Goal: Information Seeking & Learning: Learn about a topic

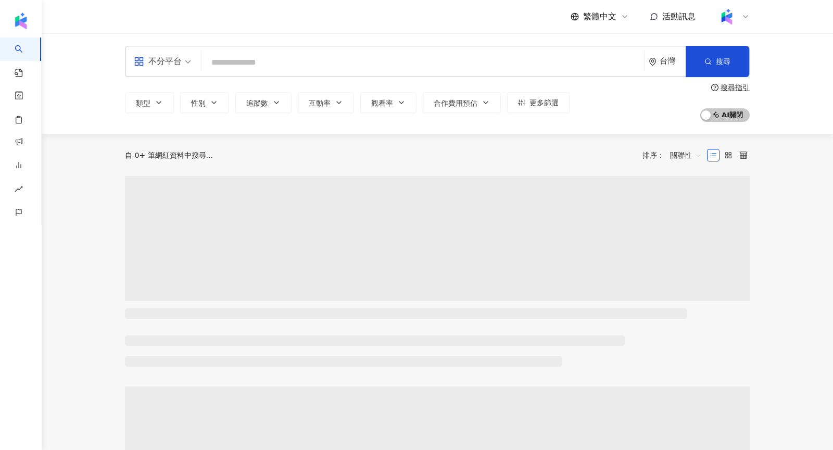
click at [282, 60] on input "search" at bounding box center [423, 63] width 434 height 20
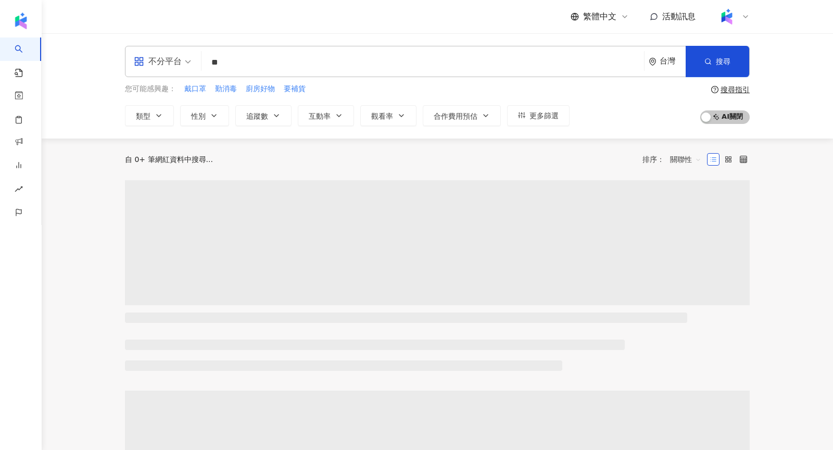
type input "**"
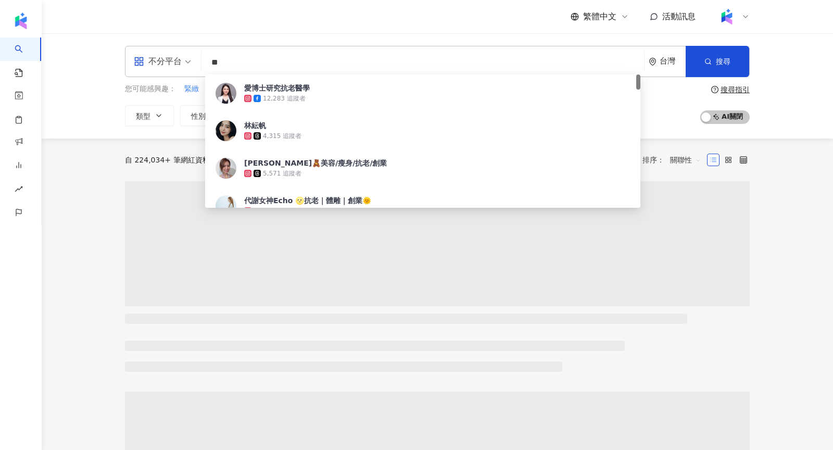
click at [175, 70] on span at bounding box center [162, 61] width 57 height 30
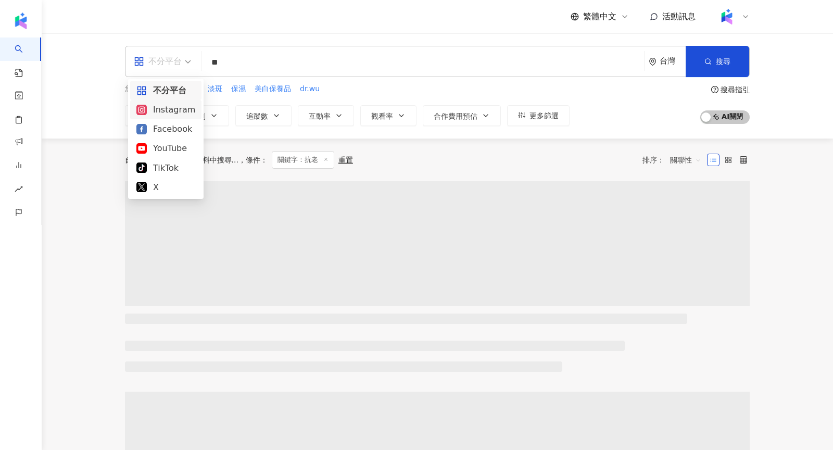
click at [177, 111] on div "Instagram" at bounding box center [165, 109] width 59 height 13
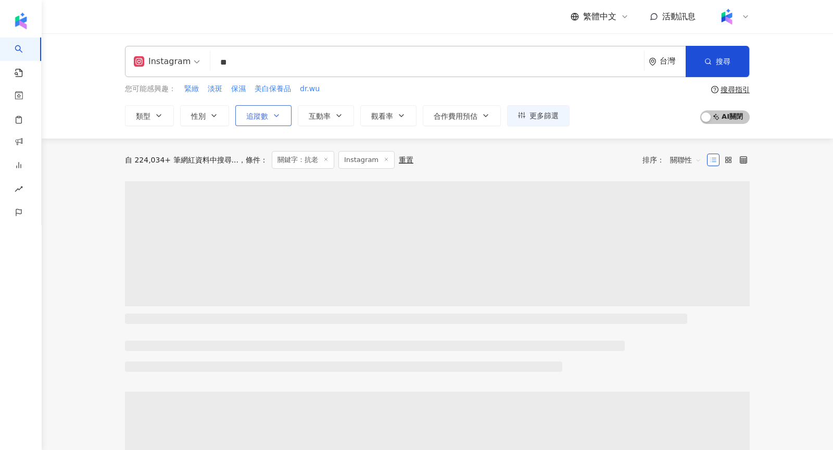
click at [274, 118] on icon "button" at bounding box center [276, 115] width 8 height 8
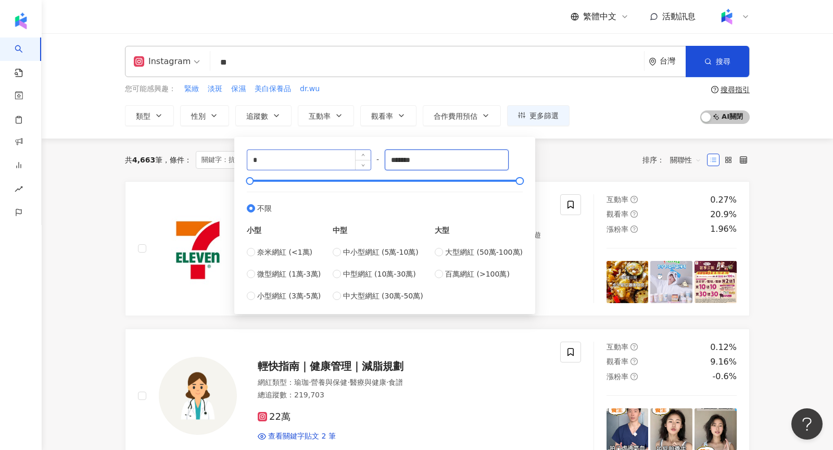
drag, startPoint x: 441, startPoint y: 156, endPoint x: 327, endPoint y: 155, distance: 114.0
click at [327, 155] on div "* - ******* 不限 小型 奈米網紅 (<1萬) 微型網紅 (1萬-3萬) 小型網紅 (3萬-5萬) 中型 中小型網紅 (5萬-10萬) 中型網紅 (…" at bounding box center [385, 225] width 276 height 152
type input "*****"
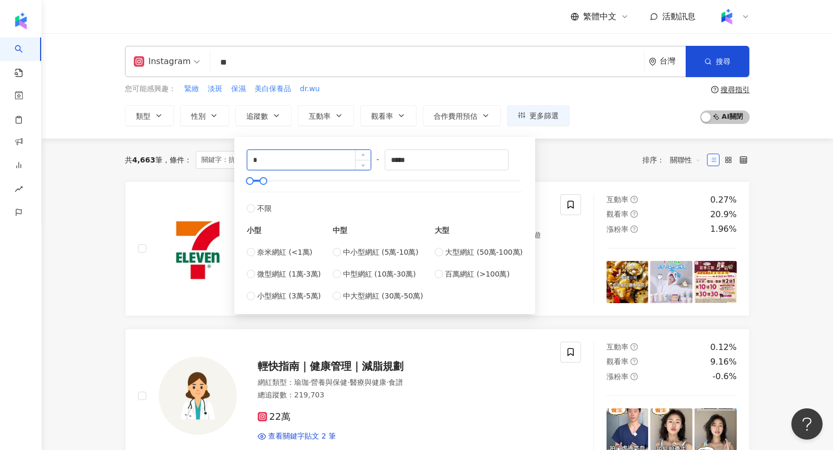
click at [271, 165] on input "*" at bounding box center [308, 160] width 123 height 20
type input "*"
type input "****"
click at [336, 115] on icon "button" at bounding box center [339, 115] width 8 height 8
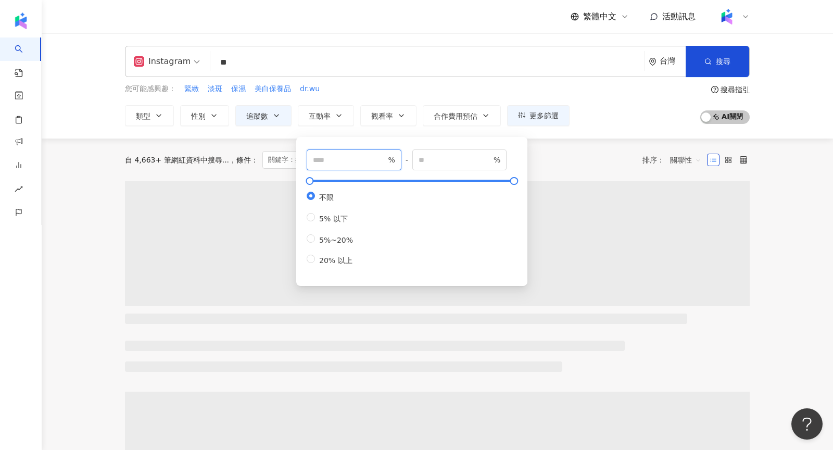
click at [353, 156] on input "number" at bounding box center [349, 159] width 73 height 11
type input "*"
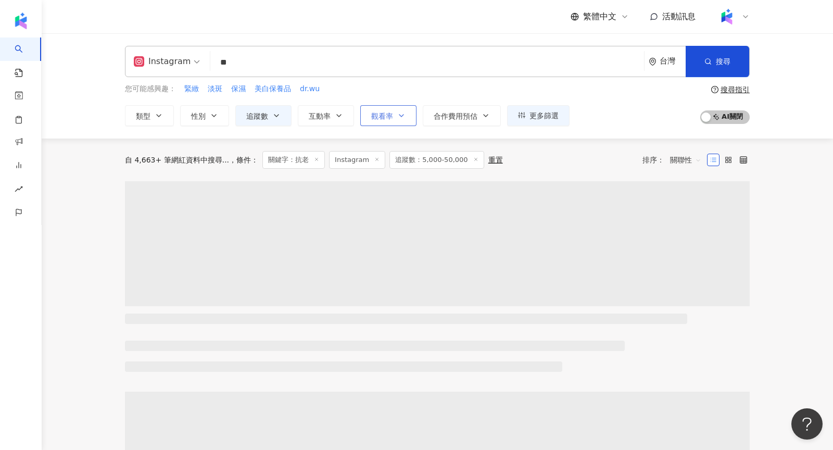
click at [384, 112] on span "觀看率" at bounding box center [382, 116] width 22 height 8
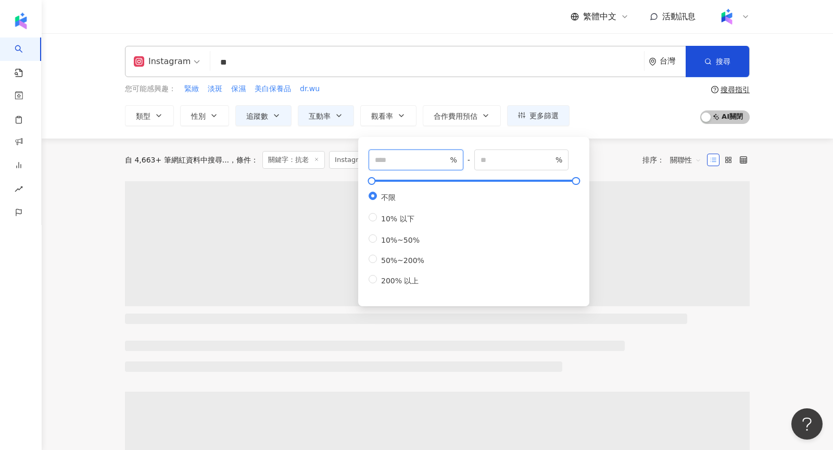
click at [441, 157] on input "number" at bounding box center [411, 159] width 73 height 11
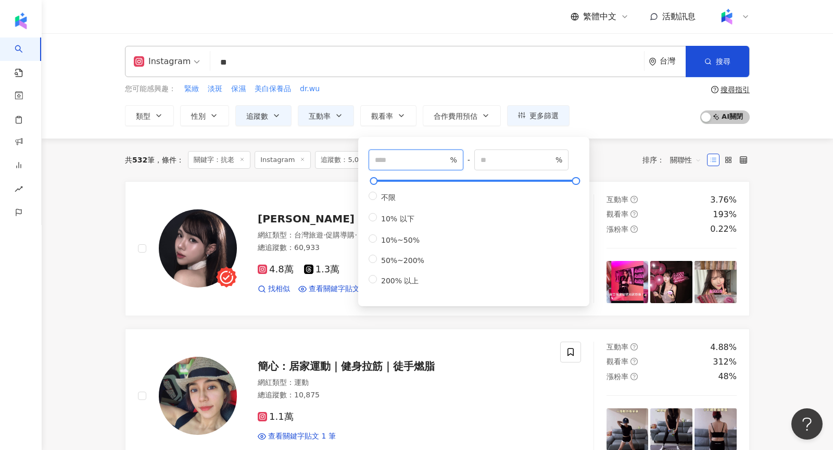
type input "***"
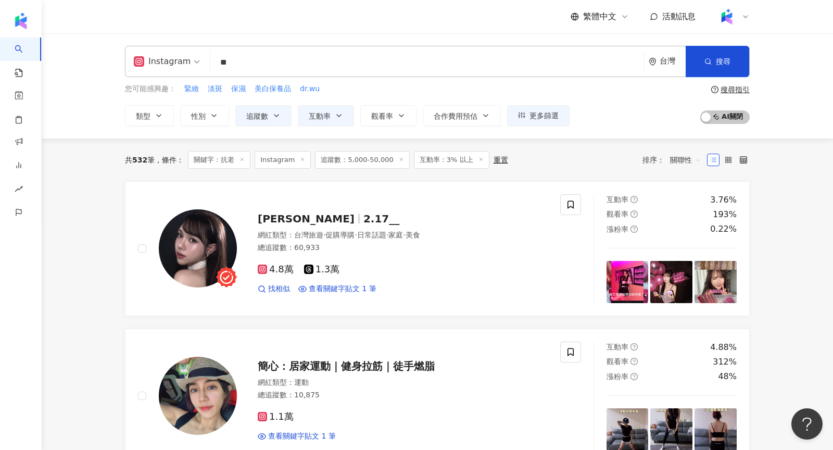
click at [691, 114] on div "您可能感興趣： 緊緻 淡斑 保濕 美白保養品 dr.wu 類型 性別 追蹤數 互動率 觀看率 合作費用預估 更多篩選 **** - ***** 不限 小型 奈…" at bounding box center [437, 104] width 625 height 43
click at [681, 157] on span "關聯性" at bounding box center [685, 160] width 31 height 17
click at [684, 269] on div "關鍵字" at bounding box center [686, 268] width 26 height 11
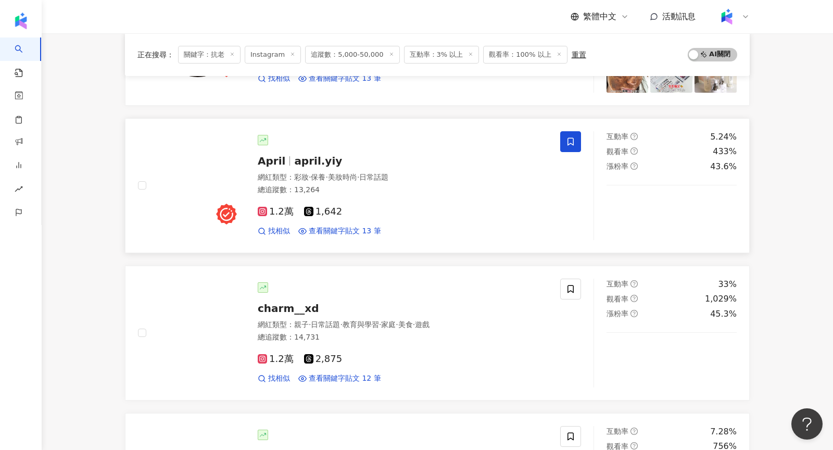
scroll to position [710, 0]
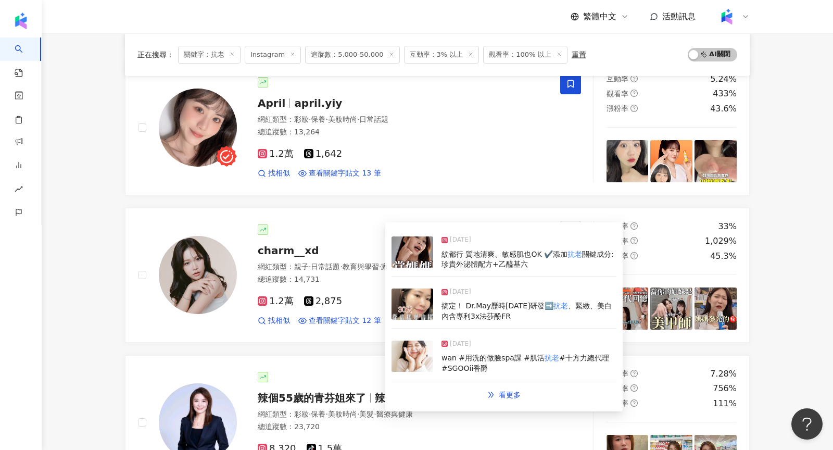
click at [404, 260] on img at bounding box center [413, 251] width 42 height 31
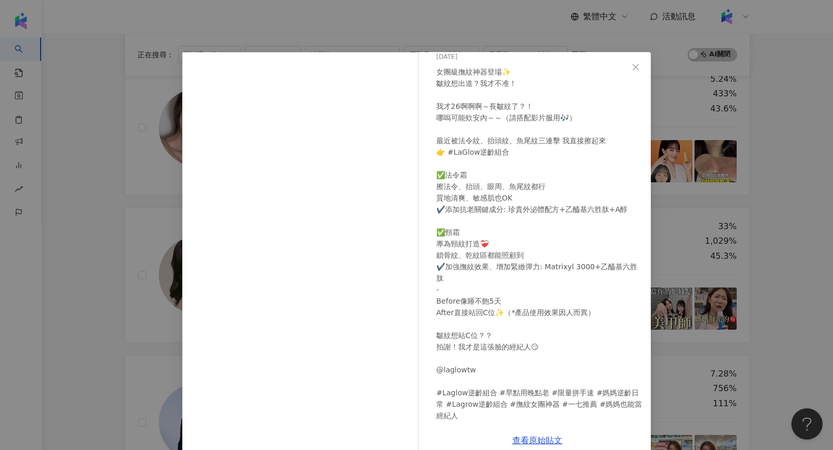
scroll to position [17, 0]
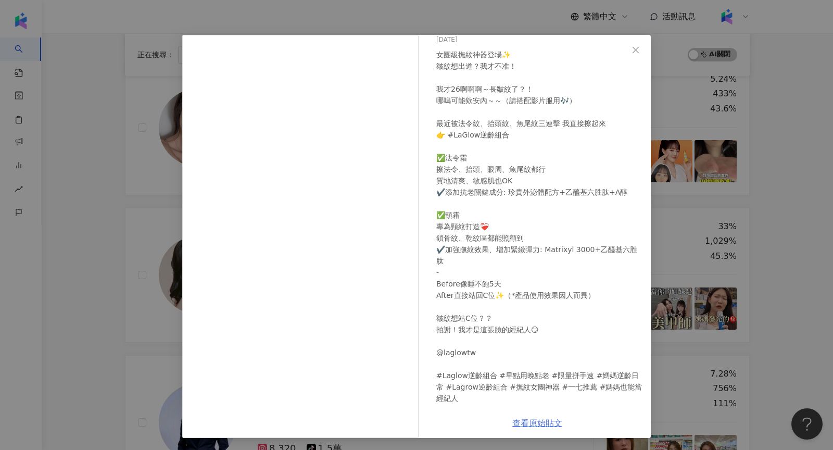
click at [521, 420] on link "查看原始貼文" at bounding box center [537, 423] width 50 height 10
click at [703, 129] on div "17 2025/8/8 女團級撫紋神器登場✨ 皺紋想出道？我才不准！ 我才26啊啊啊～長皺紋了？！ 哪嗚可能欸安內～～（請搭配影片服用🎶） 最近被法令紋、抬頭…" at bounding box center [416, 225] width 833 height 450
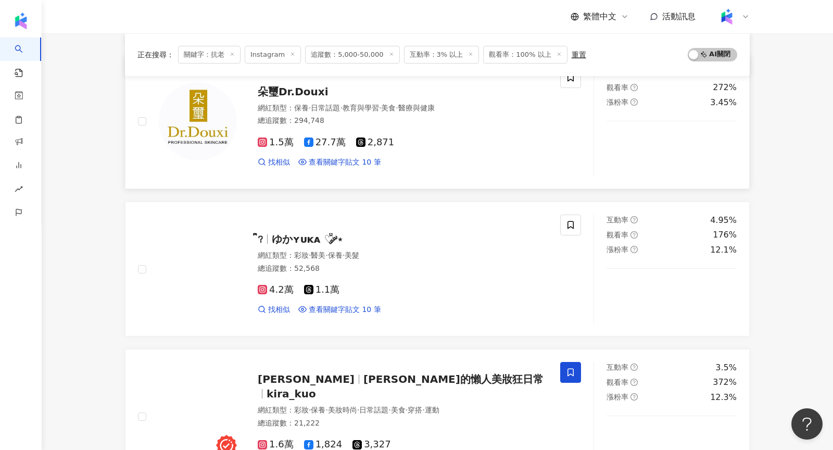
scroll to position [1326, 0]
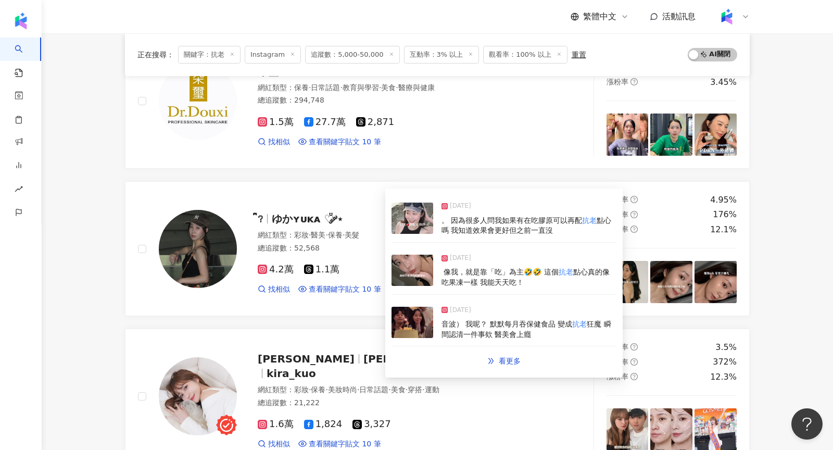
click at [422, 223] on img at bounding box center [413, 218] width 42 height 31
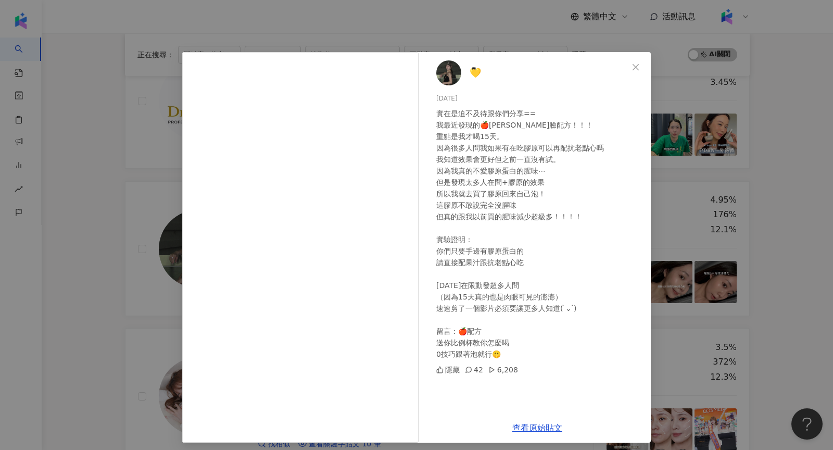
scroll to position [5, 0]
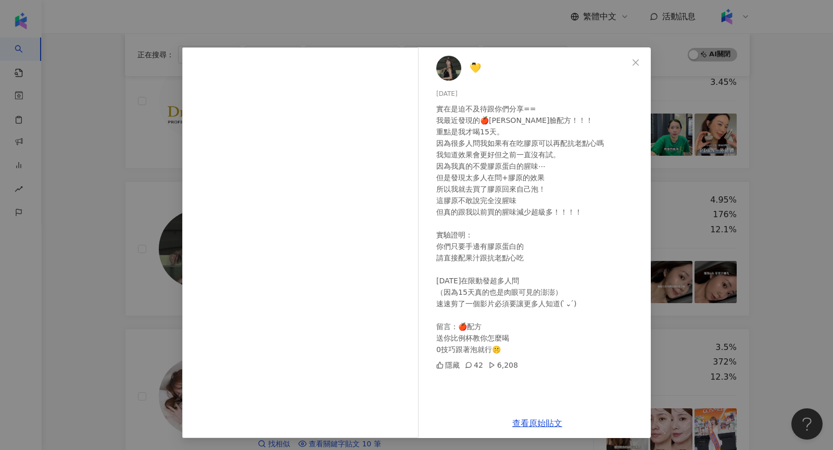
click at [703, 295] on div "💛ིྀ 2025/8/11 實在是迫不及待跟你們分享== 我最近發現的🍎澎澎臉配方！！！ 重點是我才喝15天。 因為很多人問我如果有在吃膠原可以再配抗老點心嗎…" at bounding box center [416, 225] width 833 height 450
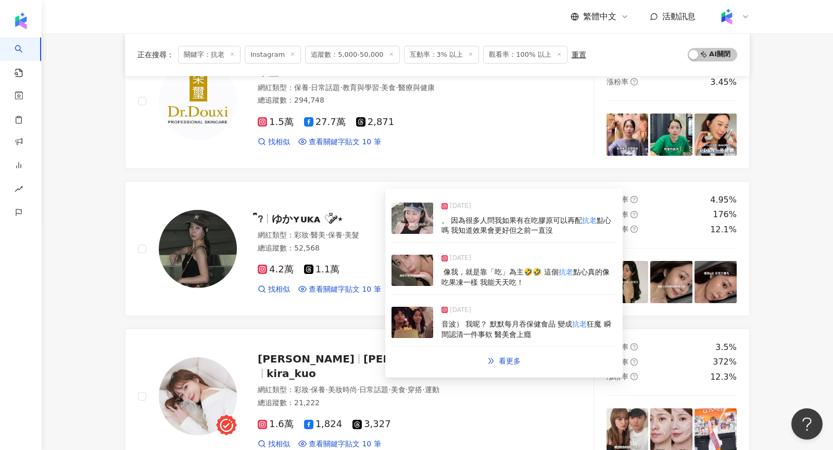
click at [428, 280] on img at bounding box center [413, 270] width 42 height 31
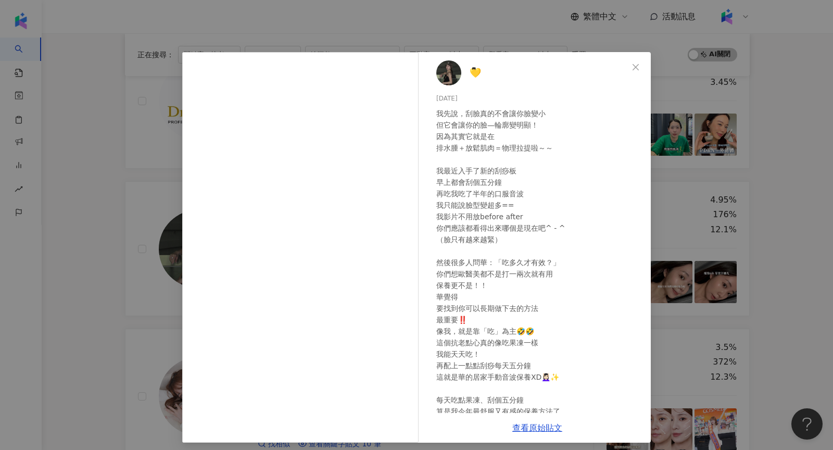
scroll to position [66, 0]
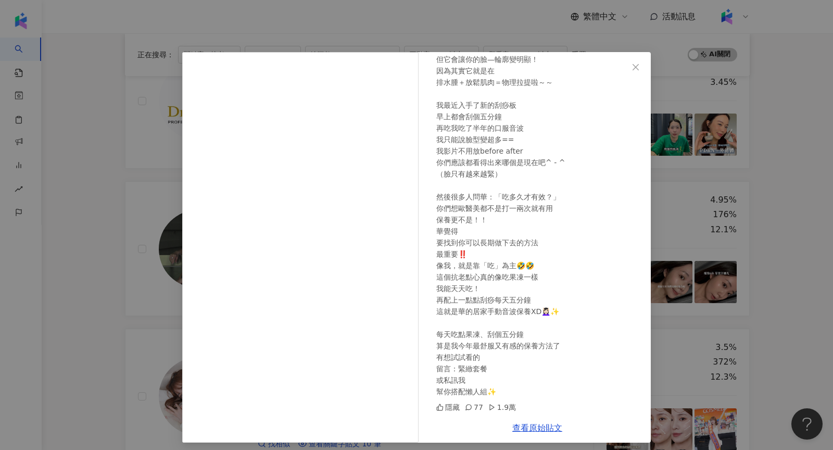
click at [683, 231] on div "💛ིྀ 2025/6/5 我先說，刮臉真的不會讓你臉變小 但它會讓你的臉—輪廓變明顯！ 因為其實它就是在 排水腫＋放鬆肌肉＝物理拉提啦～～ 我最近入手了新的刮…" at bounding box center [416, 225] width 833 height 450
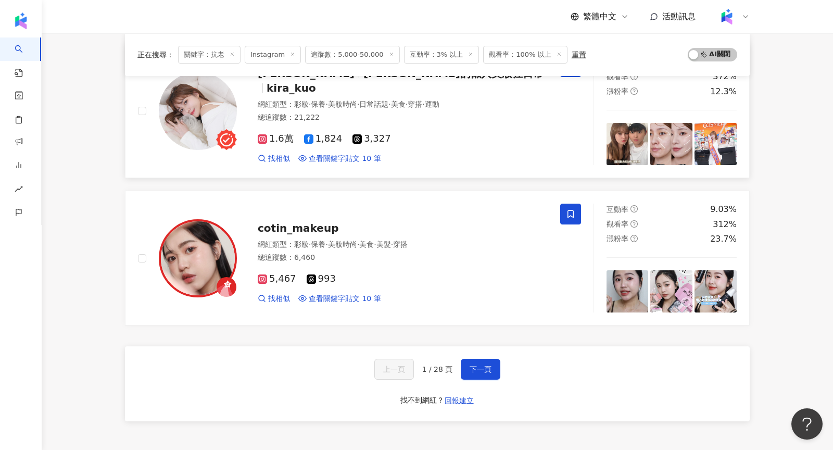
scroll to position [1612, 0]
click at [489, 364] on span "下一頁" at bounding box center [481, 368] width 22 height 8
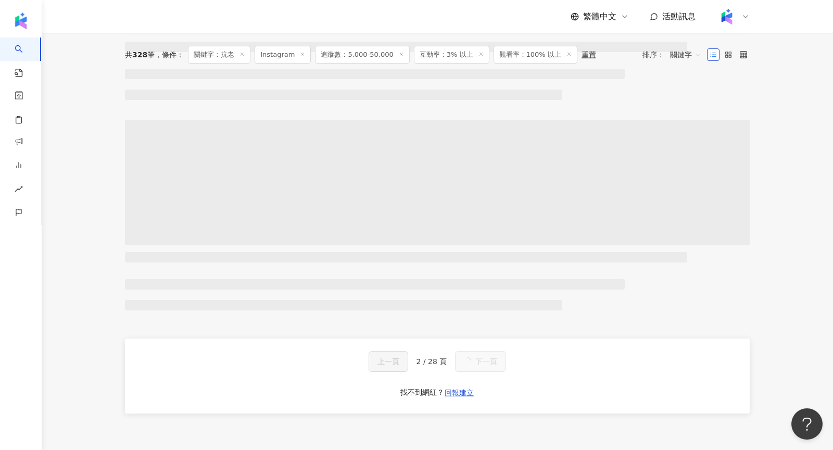
scroll to position [0, 0]
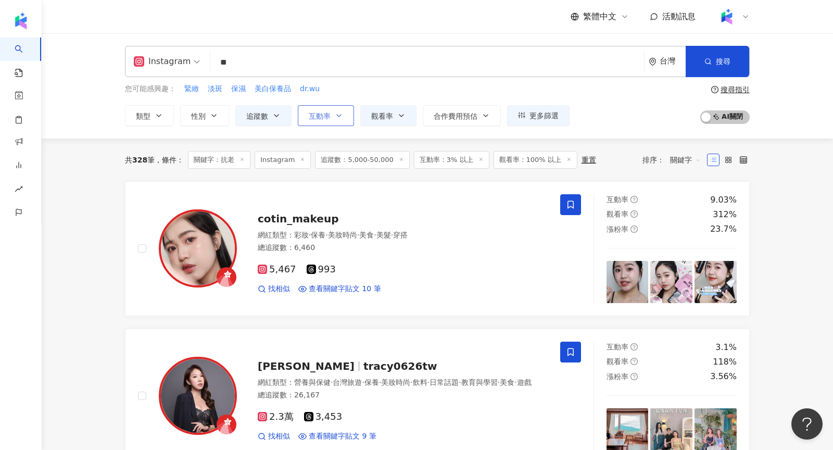
click at [316, 113] on span "互動率" at bounding box center [320, 116] width 22 height 8
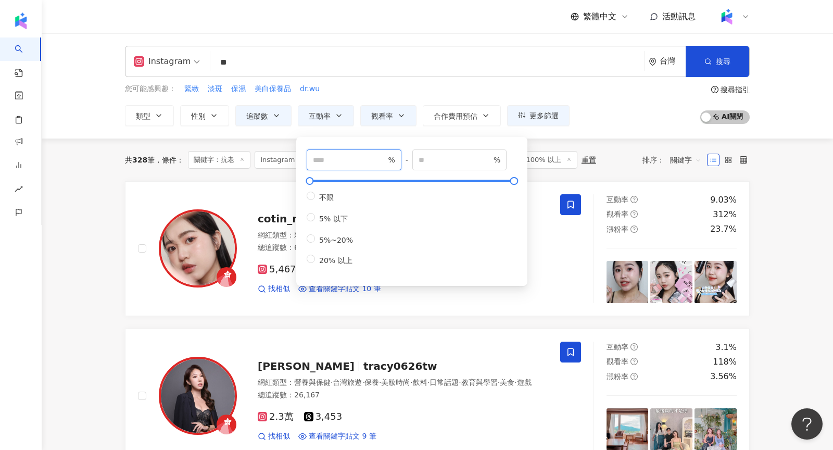
drag, startPoint x: 345, startPoint y: 160, endPoint x: 269, endPoint y: 159, distance: 75.5
type input "*"
click at [606, 103] on div "您可能感興趣： 緊緻 淡斑 保濕 美白保養品 dr.wu 類型 性別 追蹤數 互動率 觀看率 合作費用預估 更多篩選 **** - ***** 不限 小型 奈…" at bounding box center [437, 104] width 625 height 43
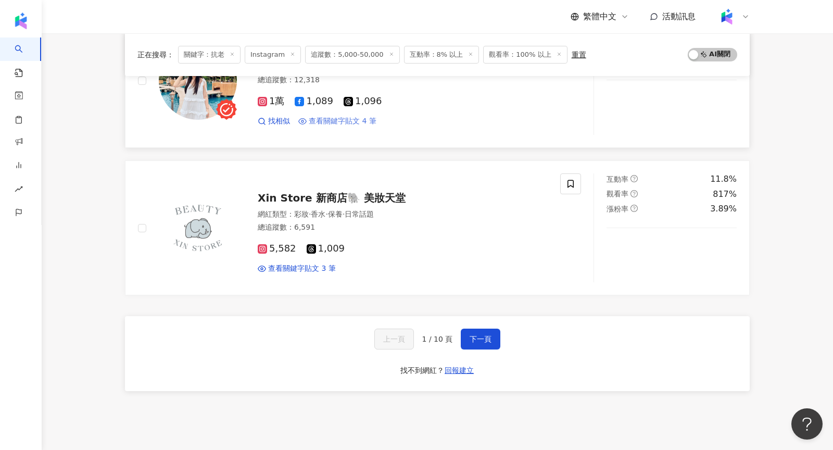
scroll to position [1650, 0]
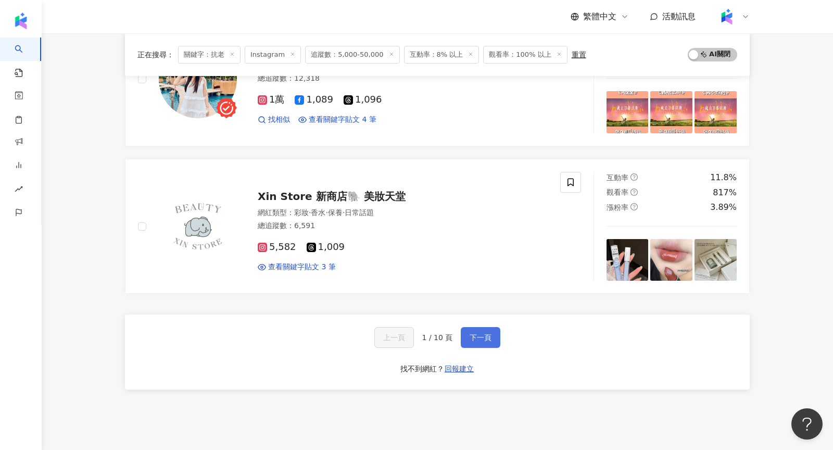
click at [468, 327] on button "下一頁" at bounding box center [481, 337] width 40 height 21
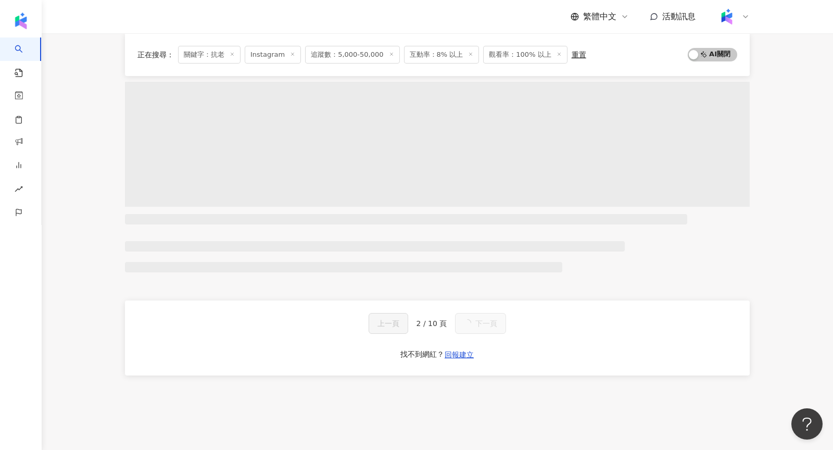
scroll to position [0, 0]
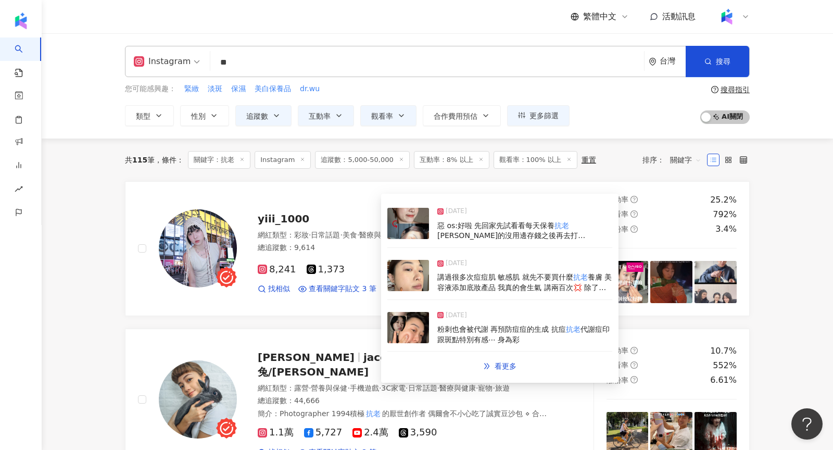
click at [411, 233] on img at bounding box center [408, 223] width 42 height 31
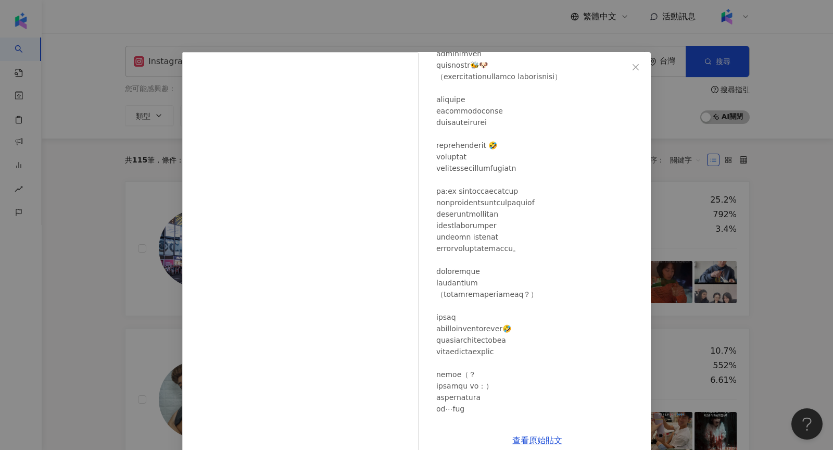
scroll to position [293, 0]
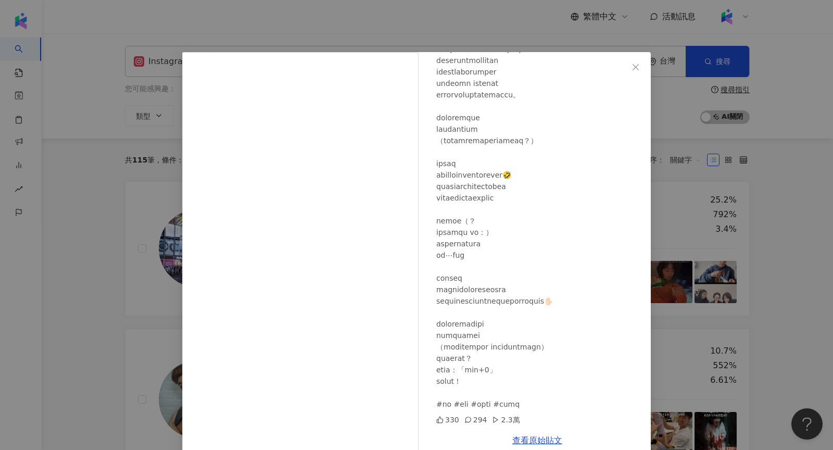
click at [654, 252] on div "弓長 宜 言兼 1000 2025/7/17 330 294 2.3萬 查看原始貼文" at bounding box center [416, 225] width 833 height 450
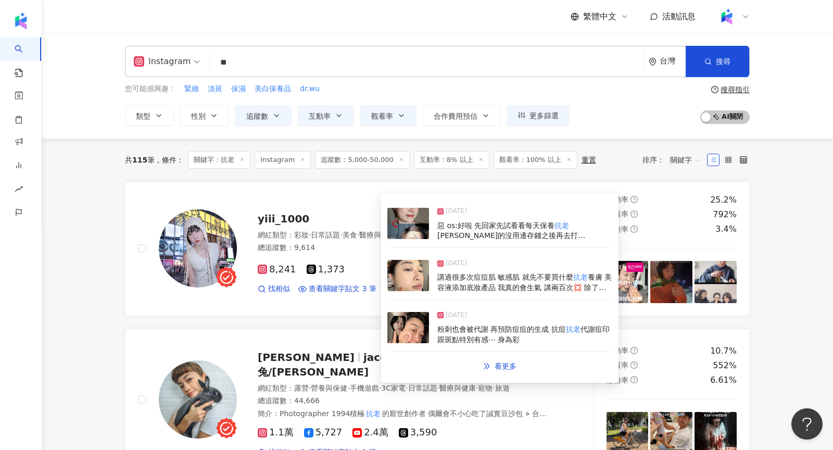
click at [419, 278] on img at bounding box center [408, 275] width 42 height 31
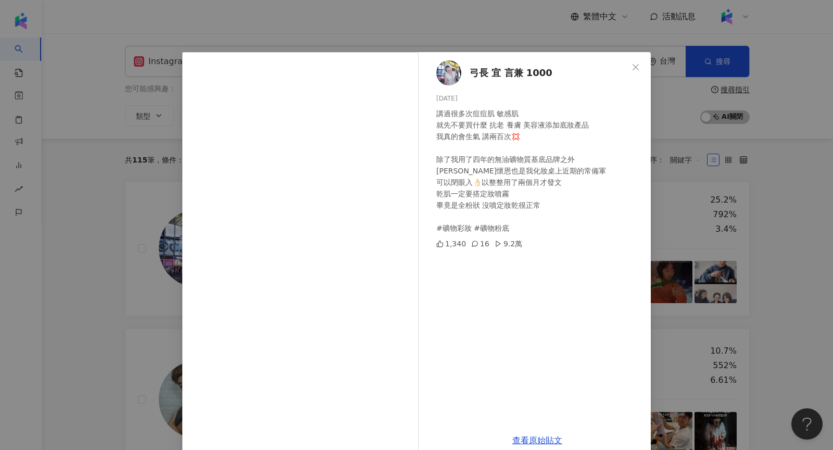
click at [680, 232] on div "弓長 宜 言兼 1000 2024/12/11 講過很多次痘痘肌 敏感肌 就先不要買什麼 抗老 養膚 美容液添加底妝產品 我真的會生氣 講兩百次💢 除了我用了…" at bounding box center [416, 225] width 833 height 450
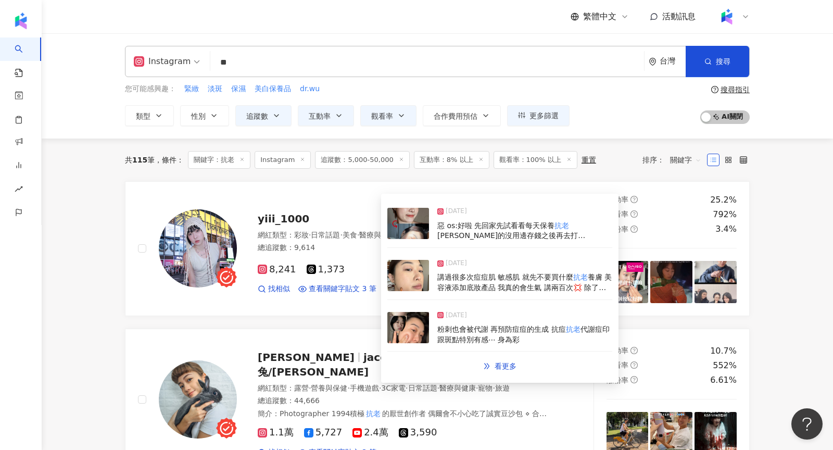
click at [413, 333] on img at bounding box center [408, 327] width 42 height 31
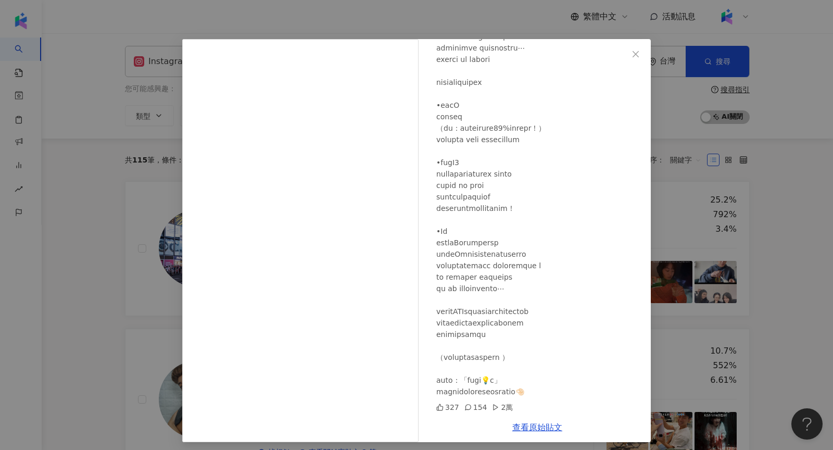
scroll to position [14, 0]
click at [678, 244] on div "弓長 宜 言兼 1000 2024/9/17 327 154 2萬 查看原始貼文" at bounding box center [416, 225] width 833 height 450
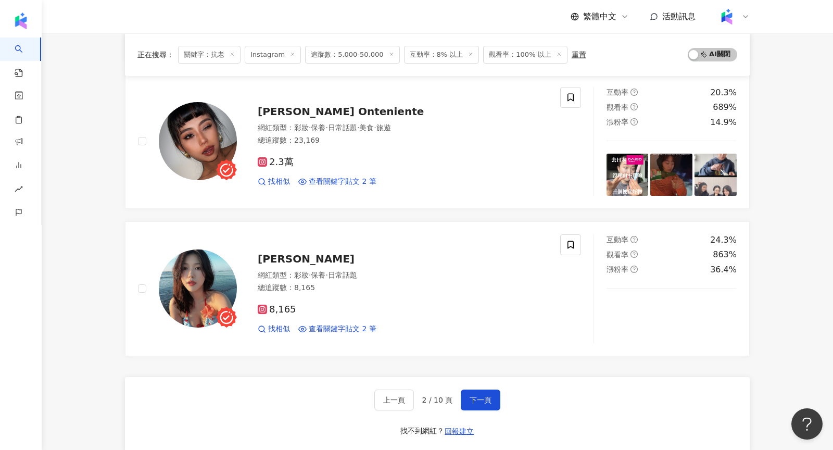
scroll to position [1589, 0]
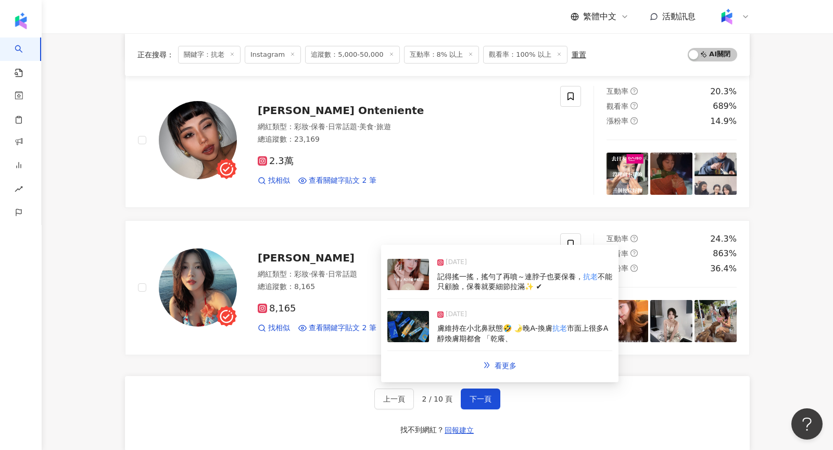
click at [399, 287] on img at bounding box center [408, 274] width 42 height 31
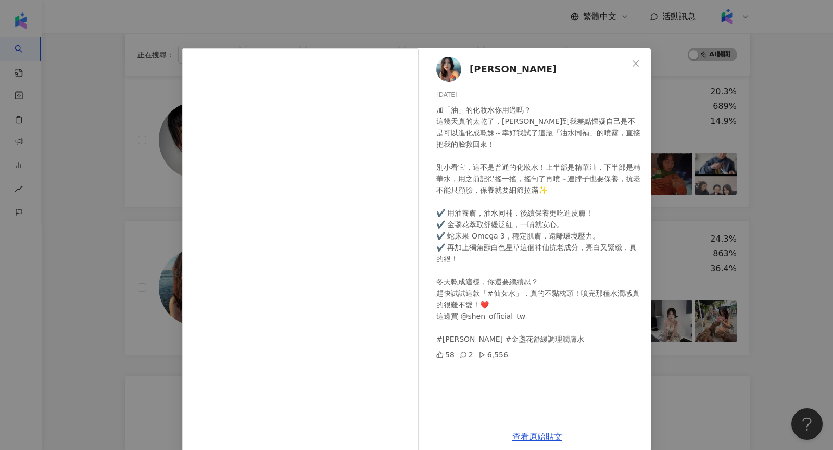
scroll to position [17, 0]
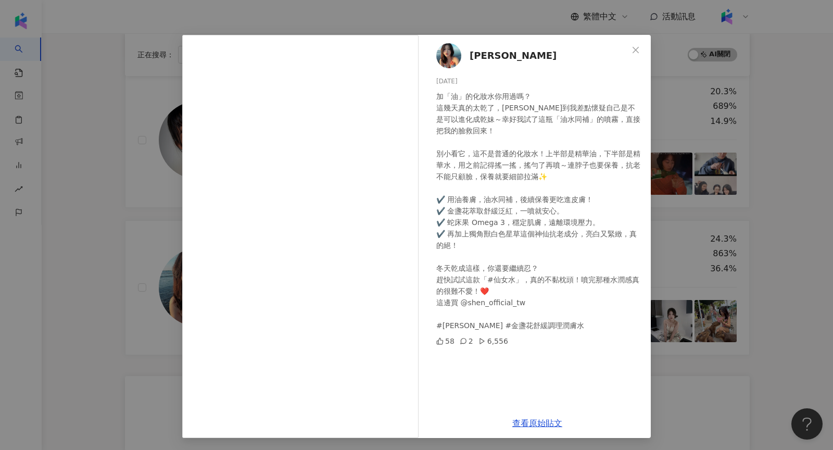
click at [692, 276] on div "敏敏Jasmine 2025/1/18 加「油」的化妝水你用過嗎？ 這幾天真的太乾了，乾到我差點懷疑自己是不是可以進化成乾妹～幸好我試了這瓶「油水同補」的噴霧…" at bounding box center [416, 225] width 833 height 450
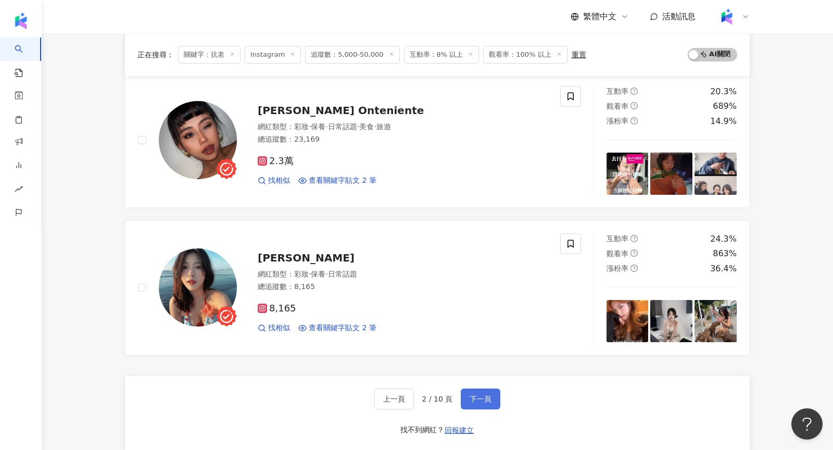
click at [472, 395] on span "下一頁" at bounding box center [481, 399] width 22 height 8
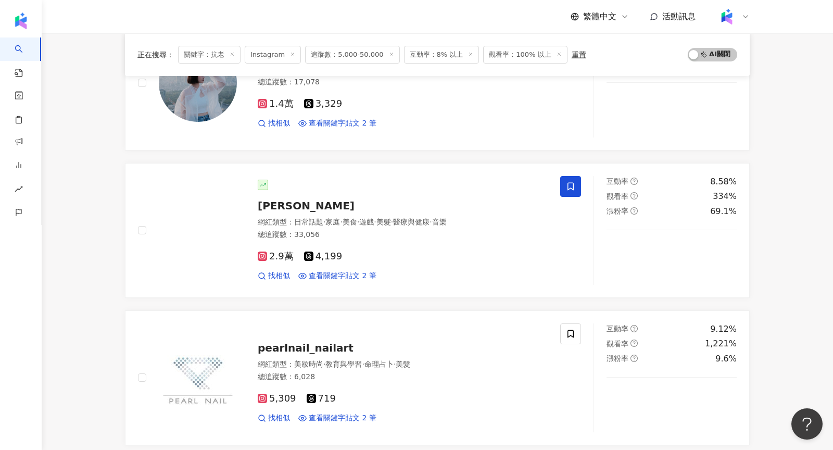
scroll to position [492, 0]
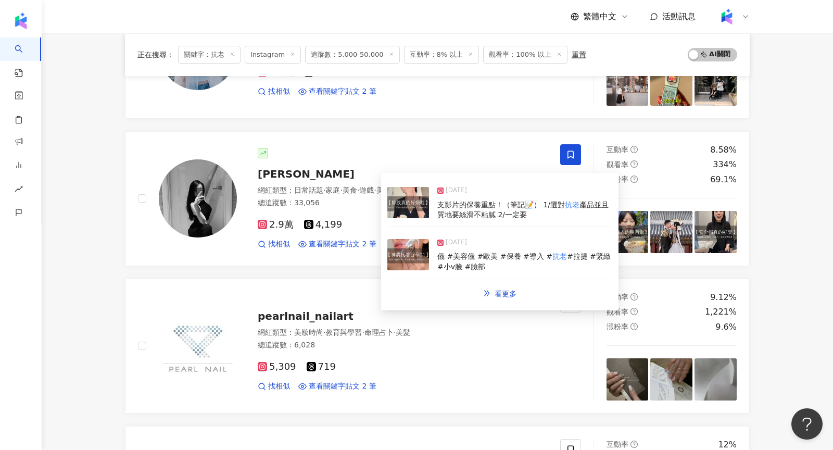
click at [423, 205] on img at bounding box center [408, 202] width 42 height 31
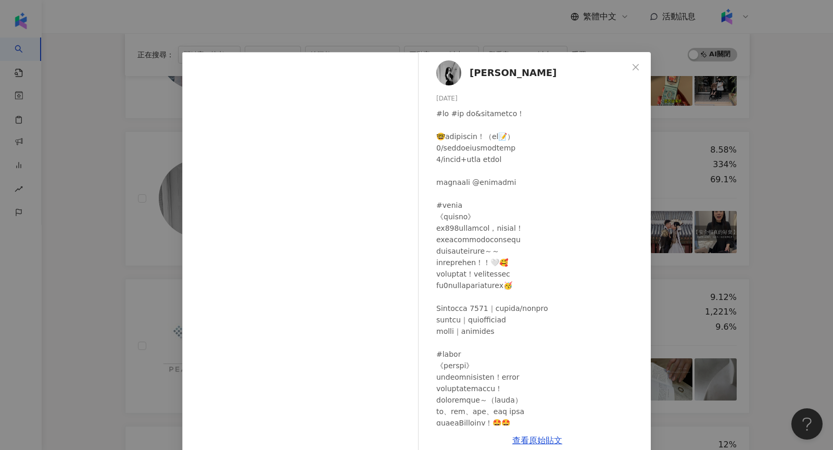
click at [741, 210] on div "陳綾 Celine 2025/8/21 271 6 9.1萬 查看原始貼文" at bounding box center [416, 225] width 833 height 450
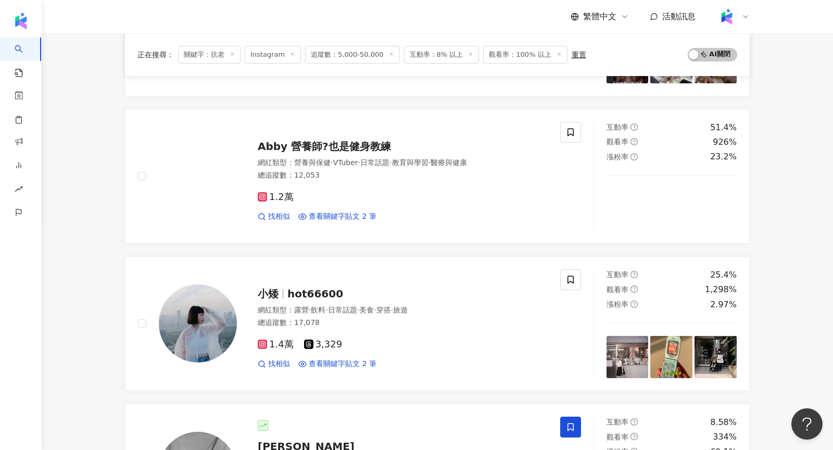
scroll to position [0, 0]
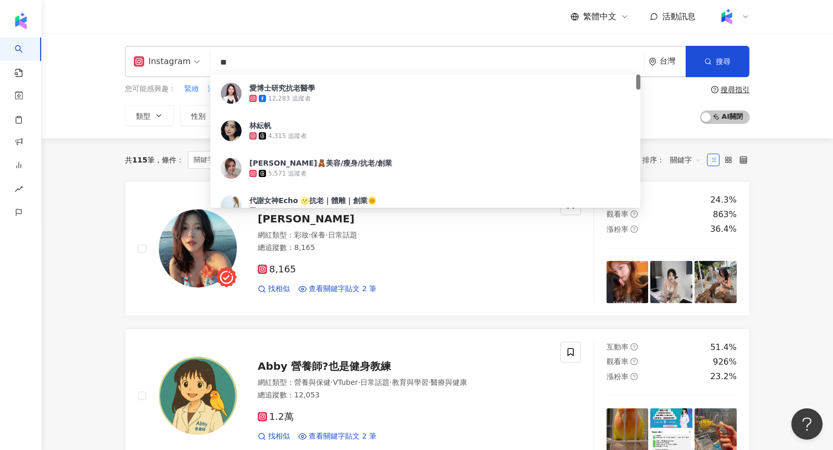
click at [267, 58] on input "**" at bounding box center [426, 63] width 425 height 20
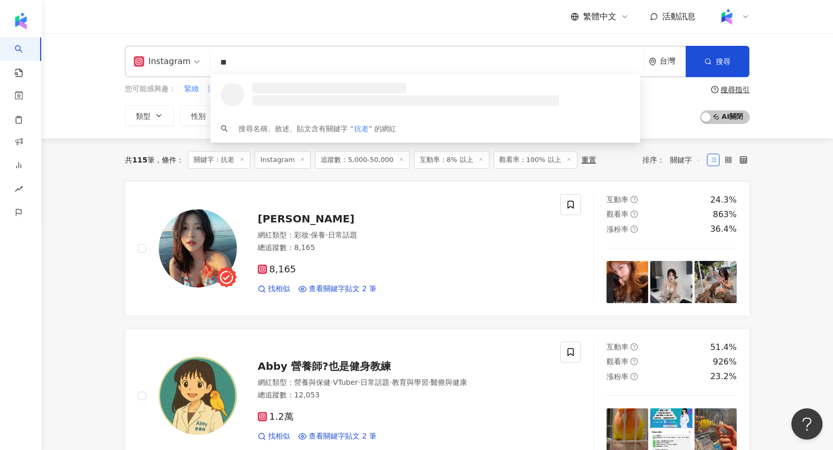
type input "*"
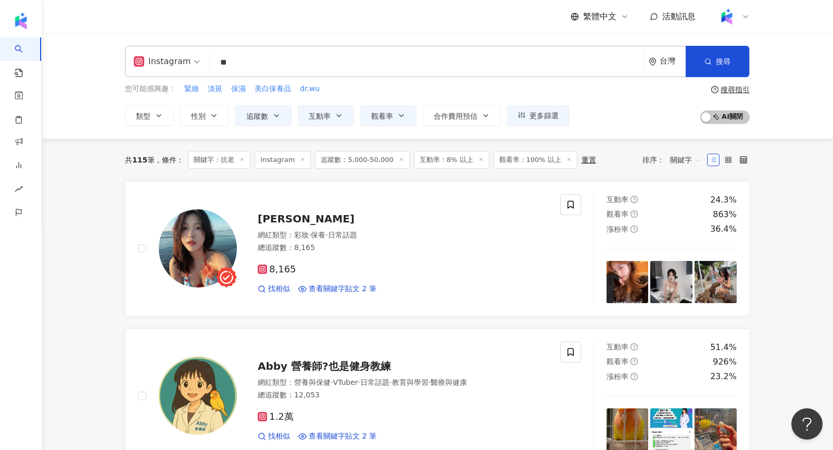
type input "*"
type input "**"
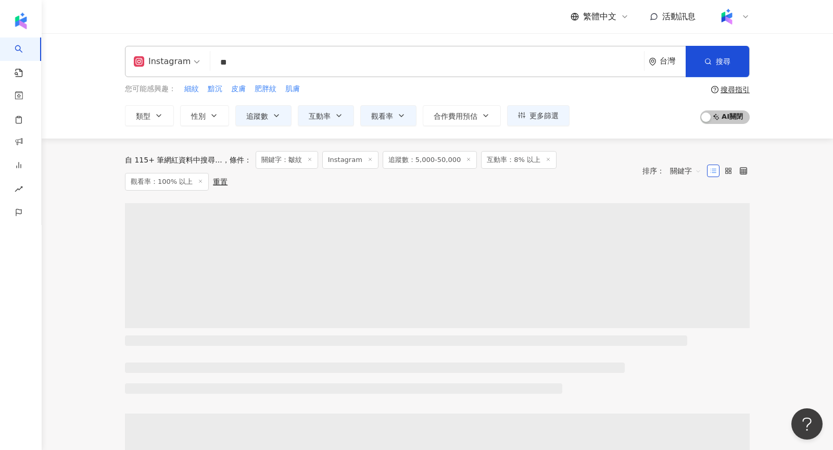
click at [660, 98] on div "您可能感興趣： 細紋 黯沉 皮膚 肥胖紋 肌膚 類型 性別 追蹤數 互動率 觀看率 合作費用預估 更多篩選 **** - ***** 不限 小型 奈米網紅 (…" at bounding box center [437, 104] width 625 height 43
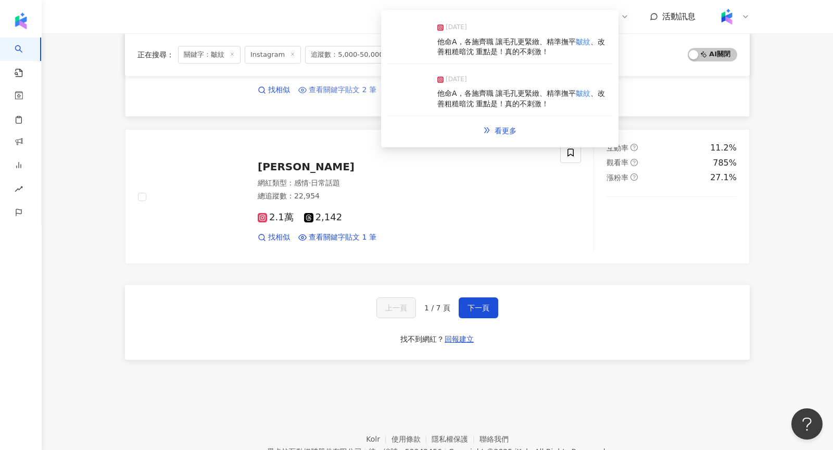
scroll to position [1719, 0]
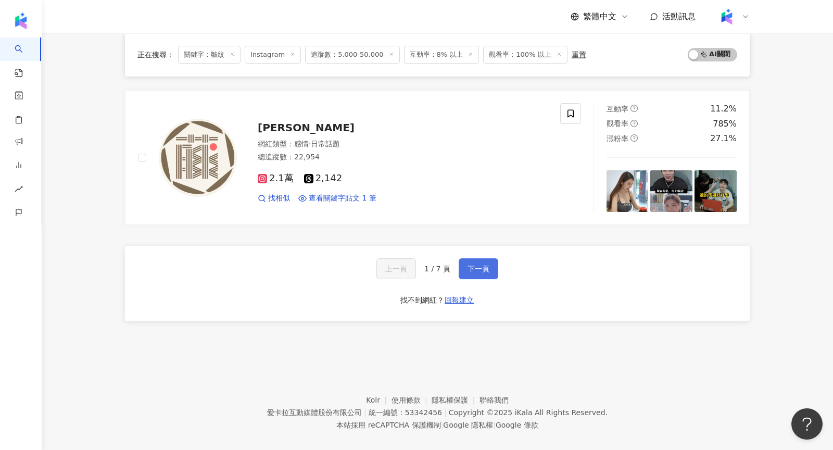
click at [497, 260] on button "下一頁" at bounding box center [479, 268] width 40 height 21
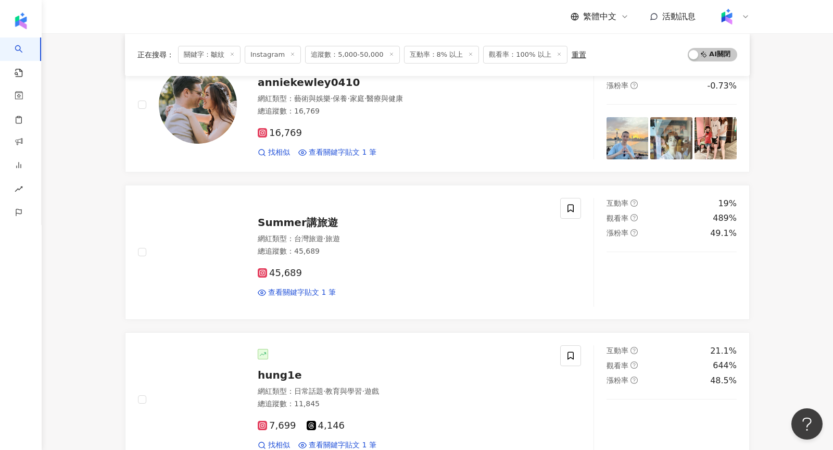
scroll to position [1716, 0]
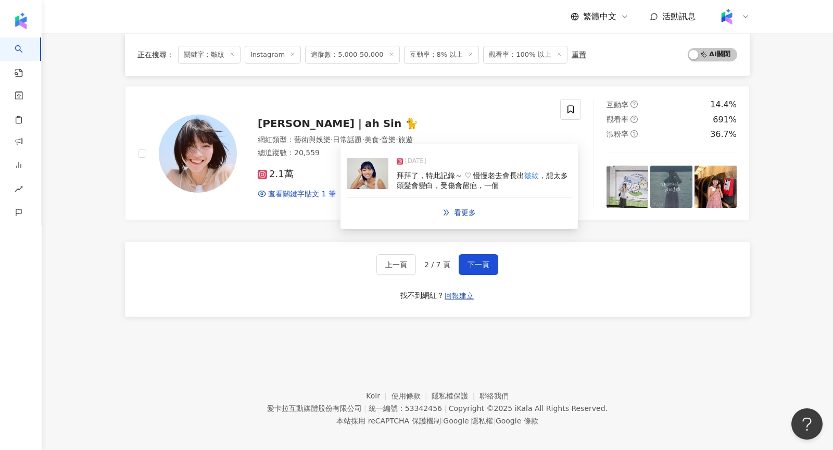
click at [386, 173] on img at bounding box center [368, 173] width 42 height 31
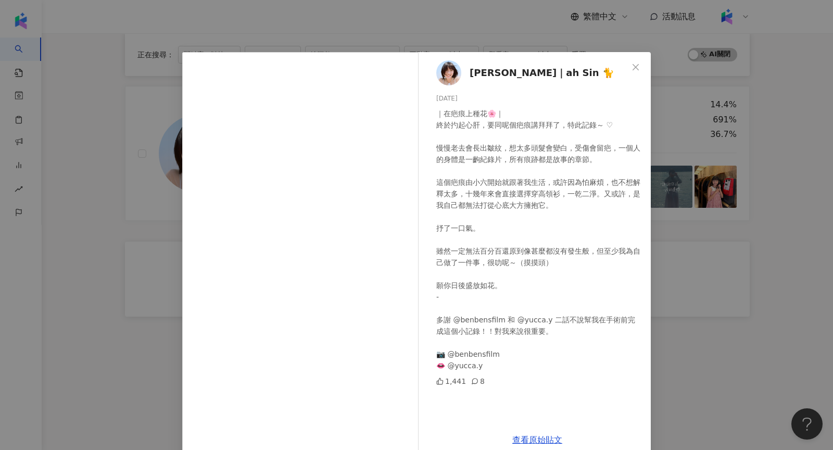
click at [452, 69] on img at bounding box center [448, 72] width 25 height 25
click at [730, 157] on div "冼樂欣｜ah Sin 🐈 2025/1/17 ｜在疤痕上種花🌸｜ 終於扚起心肝，要同呢個疤痕講拜拜了，特此記錄～ ♡ 慢慢老去會長出皺紋，想太多頭髮會變白，受…" at bounding box center [416, 225] width 833 height 450
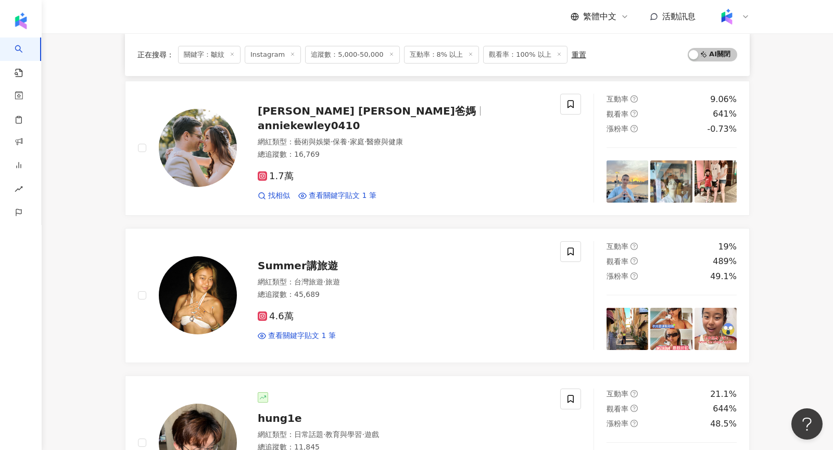
scroll to position [0, 0]
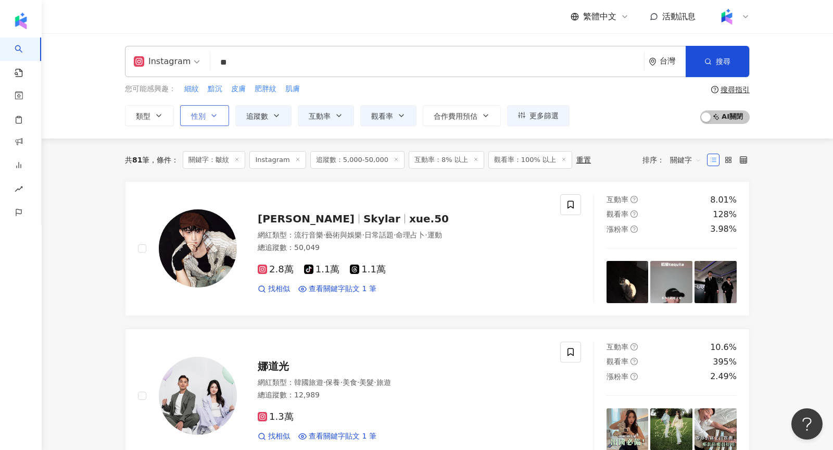
click at [213, 115] on icon "button" at bounding box center [214, 116] width 4 height 2
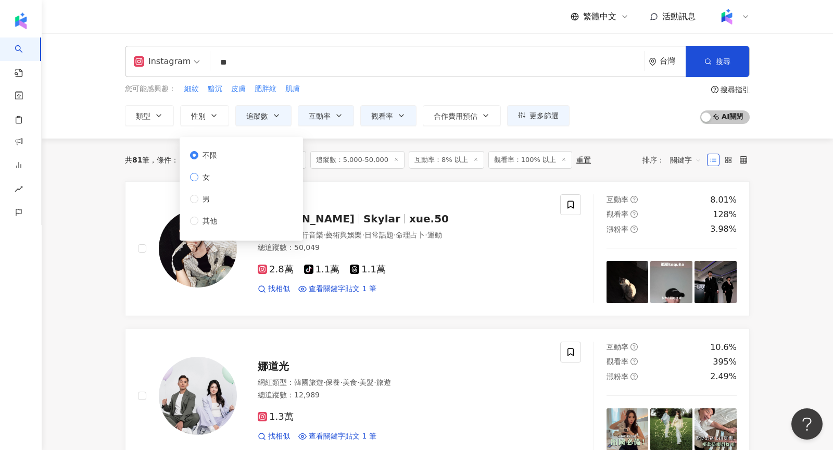
click at [204, 176] on span "女" at bounding box center [206, 176] width 16 height 11
click at [582, 129] on div "Instagram ** 台灣 搜尋 c84ce16c-26b2-4717-b7cb-28be2460ab3e f86d8966-2432-4789-b06a…" at bounding box center [437, 85] width 791 height 105
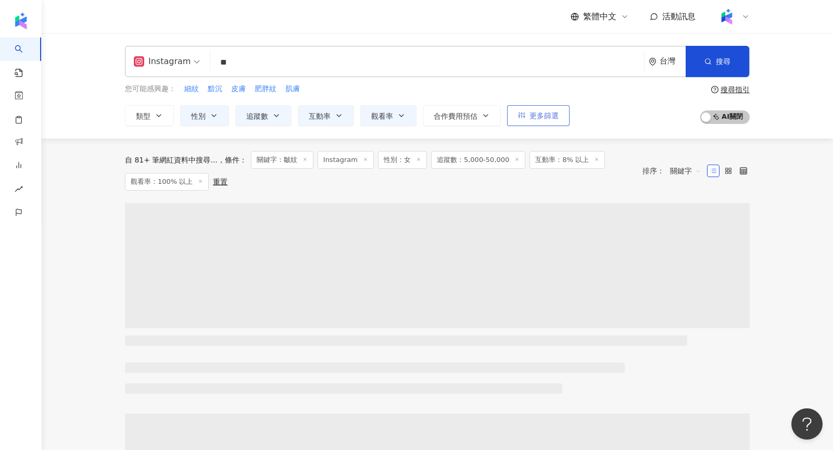
click at [544, 119] on span "更多篩選" at bounding box center [543, 115] width 29 height 8
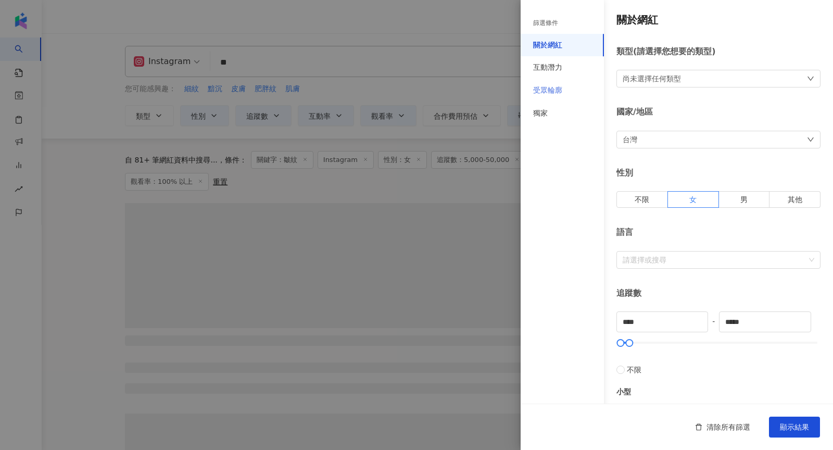
click at [571, 93] on div "受眾輪廓" at bounding box center [562, 90] width 83 height 23
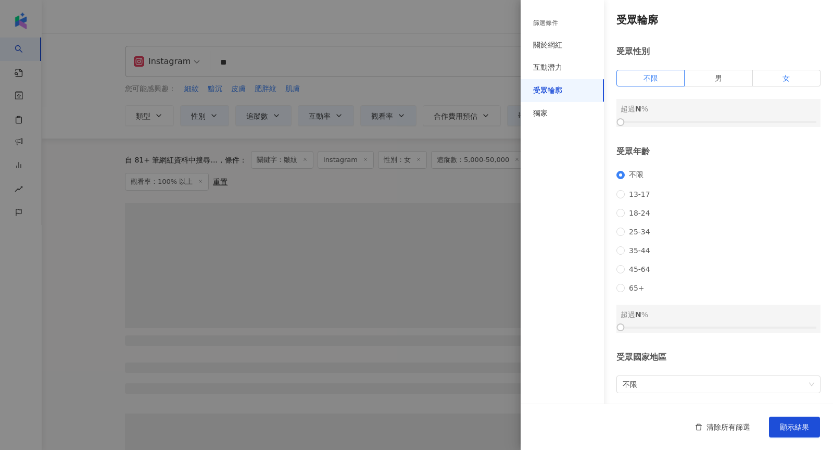
click at [778, 86] on label "女" at bounding box center [787, 78] width 68 height 17
drag, startPoint x: 624, startPoint y: 120, endPoint x: 709, endPoint y: 124, distance: 85.0
click at [702, 124] on div at bounding box center [699, 122] width 6 height 6
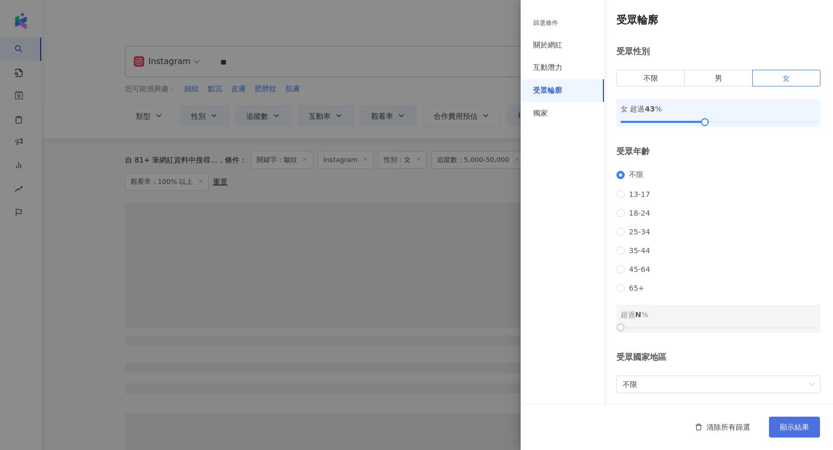
click at [799, 430] on span "顯示結果" at bounding box center [794, 427] width 29 height 8
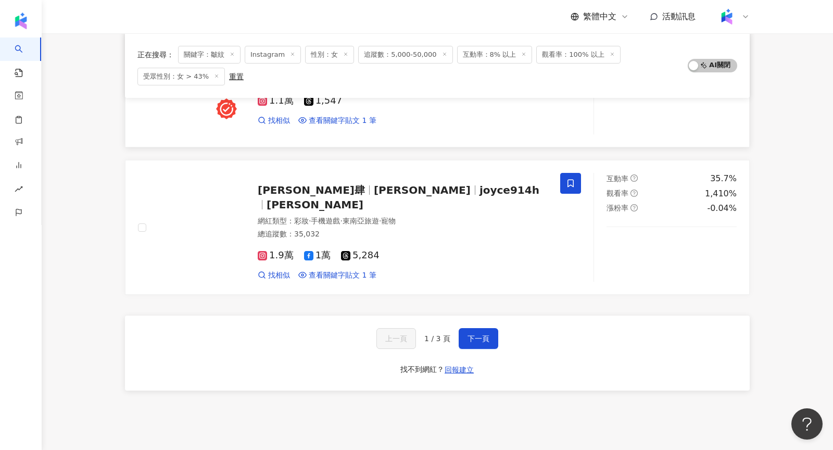
scroll to position [1666, 0]
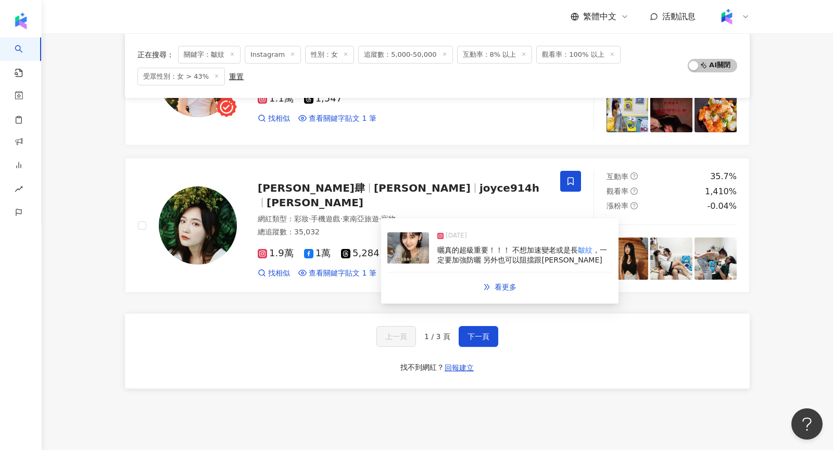
click at [401, 255] on img at bounding box center [408, 247] width 42 height 31
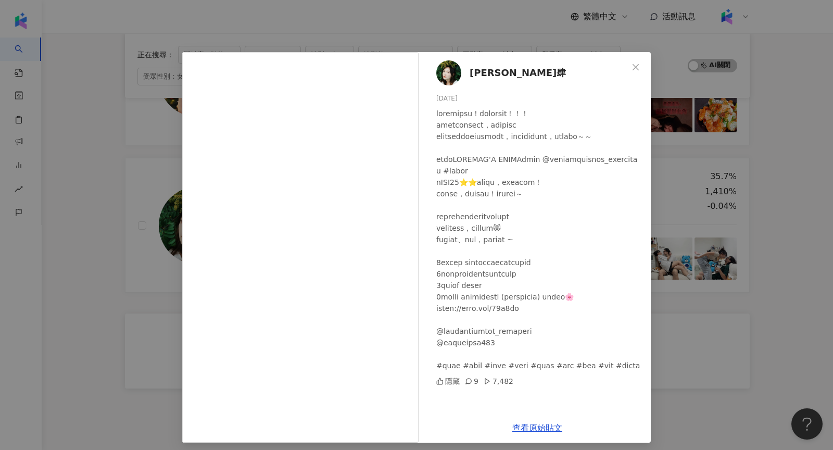
click at [145, 249] on div "Joyce 玖壹肆 2025/3/3 隱藏 9 7,482 查看原始貼文" at bounding box center [416, 225] width 833 height 450
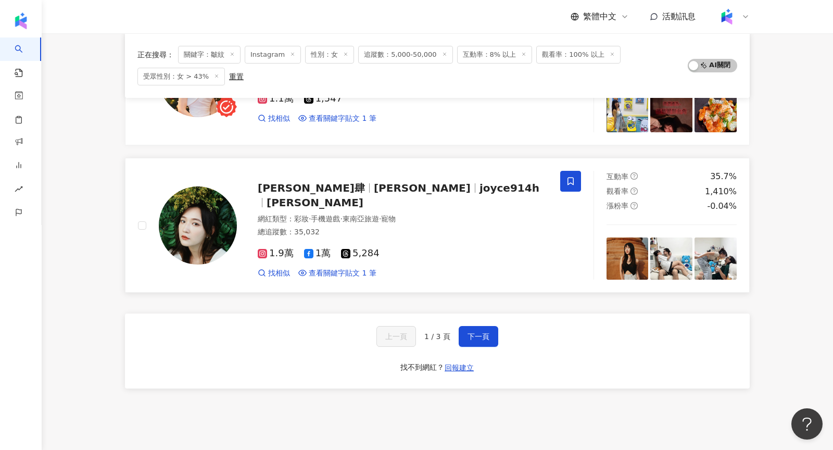
click at [201, 208] on img at bounding box center [198, 225] width 78 height 78
click at [481, 332] on span "下一頁" at bounding box center [479, 336] width 22 height 8
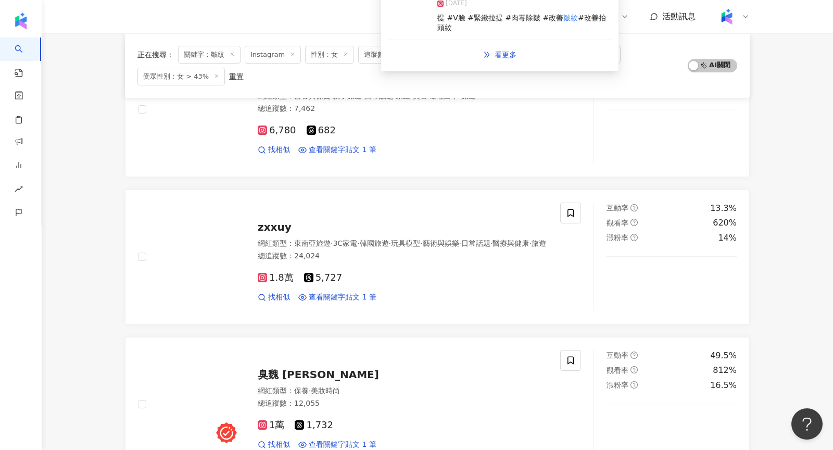
scroll to position [457, 0]
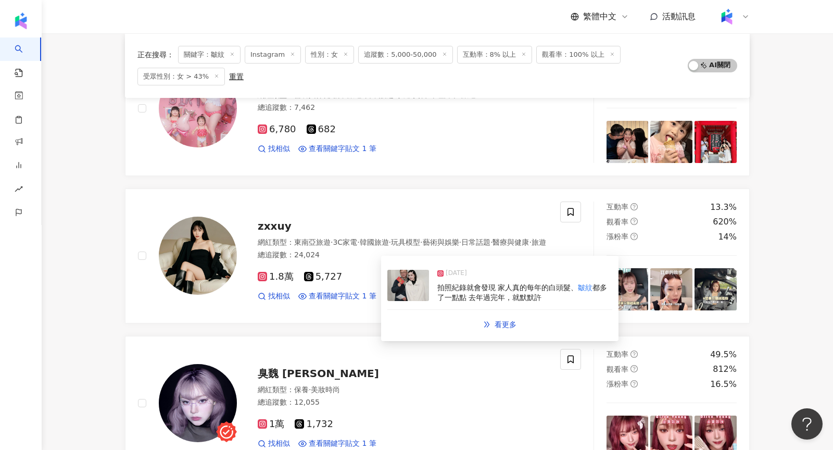
click at [425, 291] on img at bounding box center [408, 285] width 42 height 31
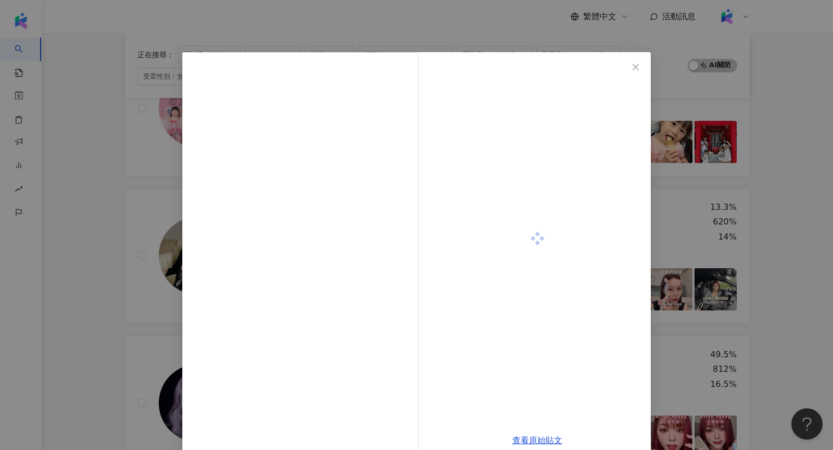
click at [718, 233] on div "查看原始貼文" at bounding box center [416, 225] width 833 height 450
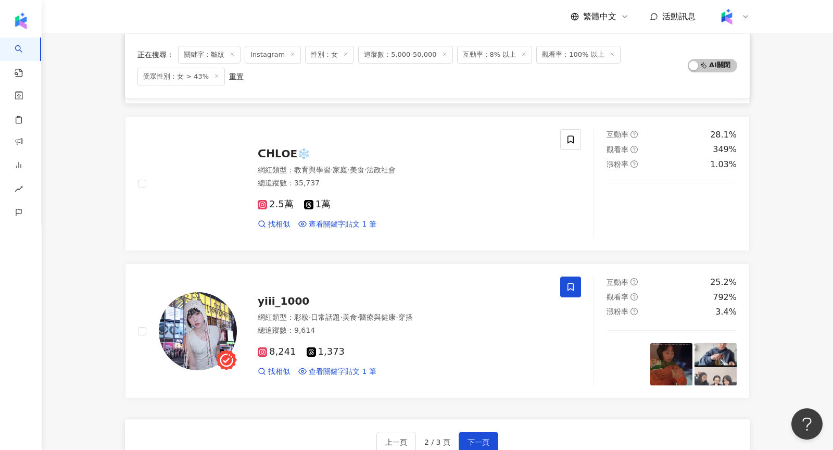
scroll to position [1561, 0]
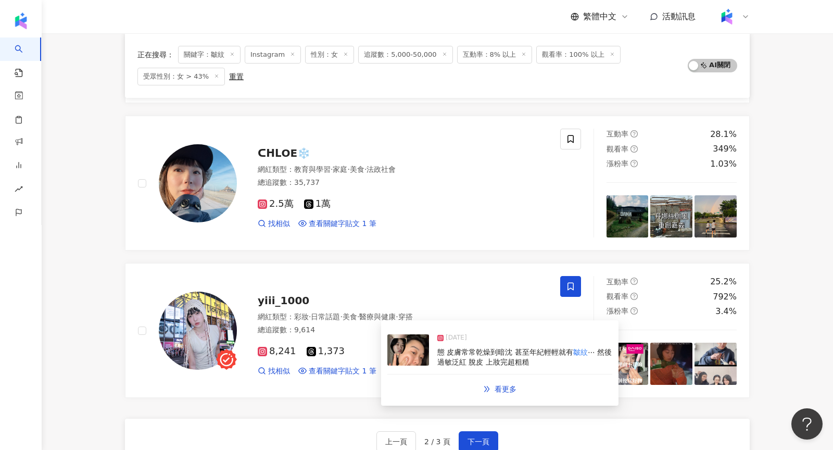
click at [419, 348] on img at bounding box center [408, 349] width 42 height 31
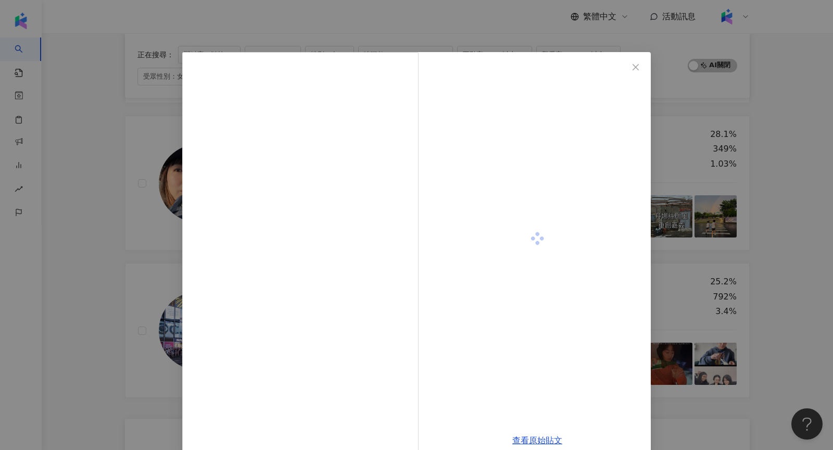
scroll to position [17, 0]
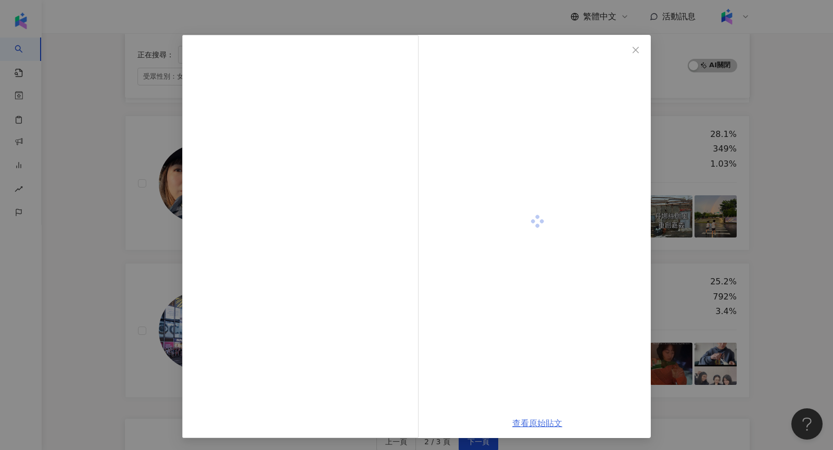
click at [545, 422] on link "查看原始貼文" at bounding box center [537, 423] width 50 height 10
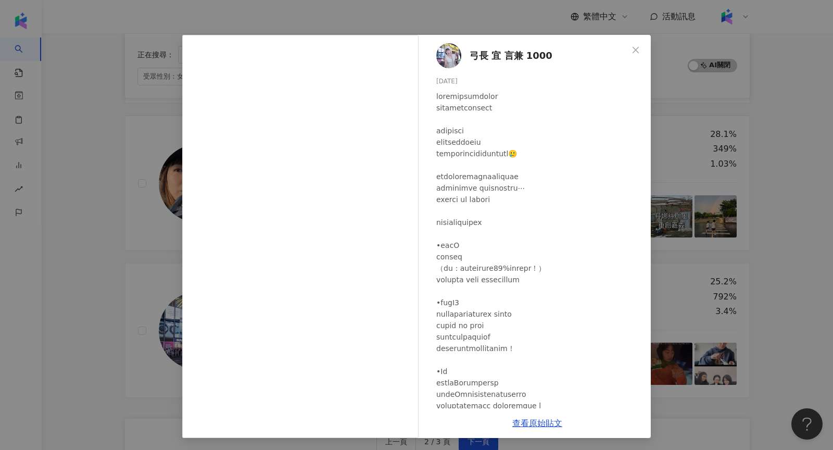
click at [754, 214] on div "弓長 宜 言兼 1000 2024/9/17 327 154 2萬 查看原始貼文" at bounding box center [416, 225] width 833 height 450
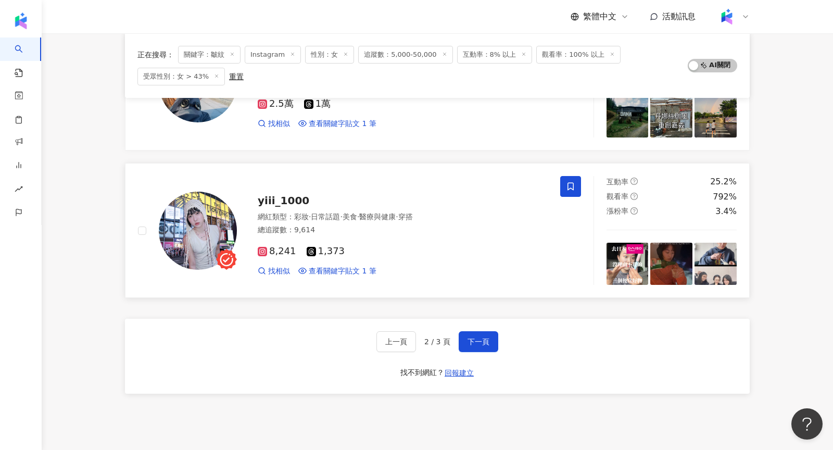
scroll to position [1665, 0]
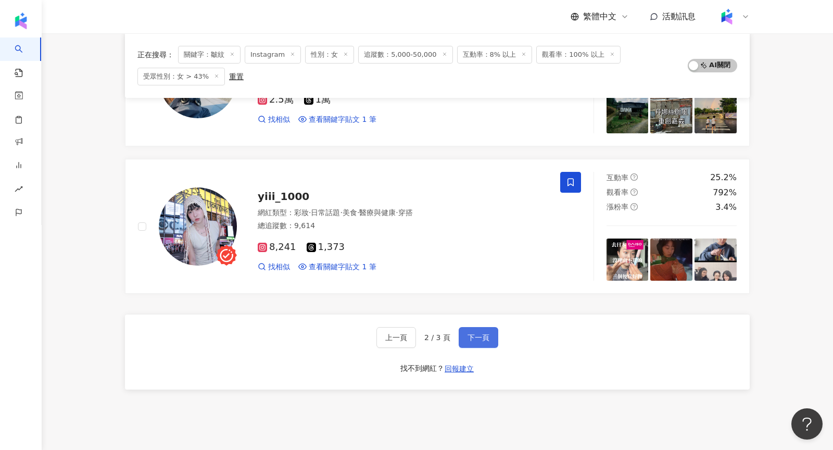
click at [478, 333] on span "下一頁" at bounding box center [479, 337] width 22 height 8
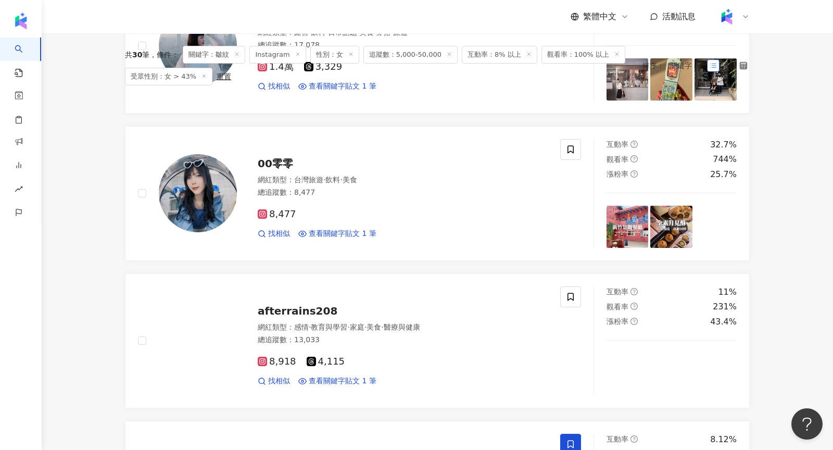
scroll to position [0, 0]
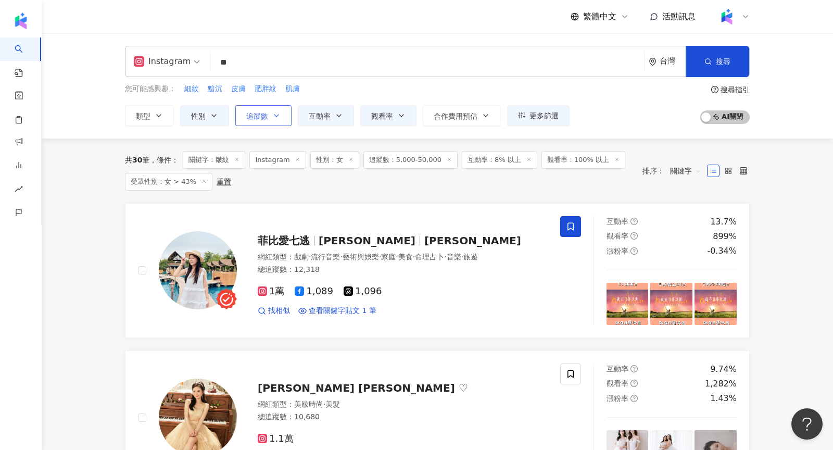
click at [270, 113] on button "追蹤數" at bounding box center [263, 115] width 56 height 21
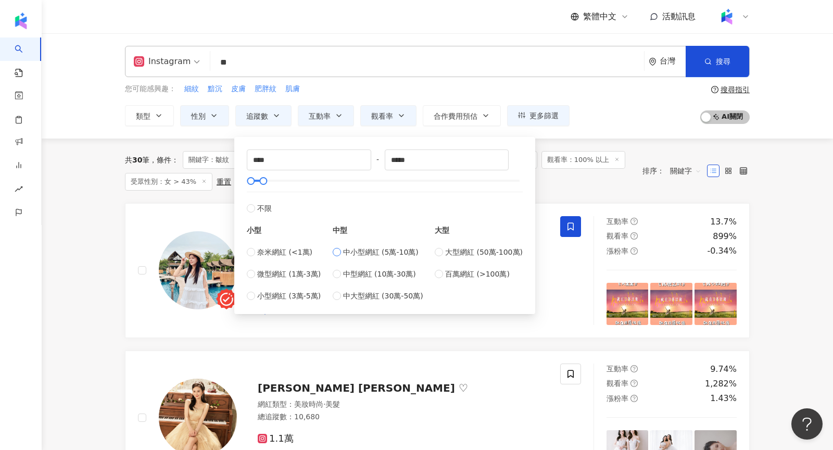
click at [383, 255] on span "中小型網紅 (5萬-10萬)" at bounding box center [380, 251] width 75 height 11
type input "*****"
click at [650, 171] on div "排序： 關鍵字" at bounding box center [674, 170] width 65 height 17
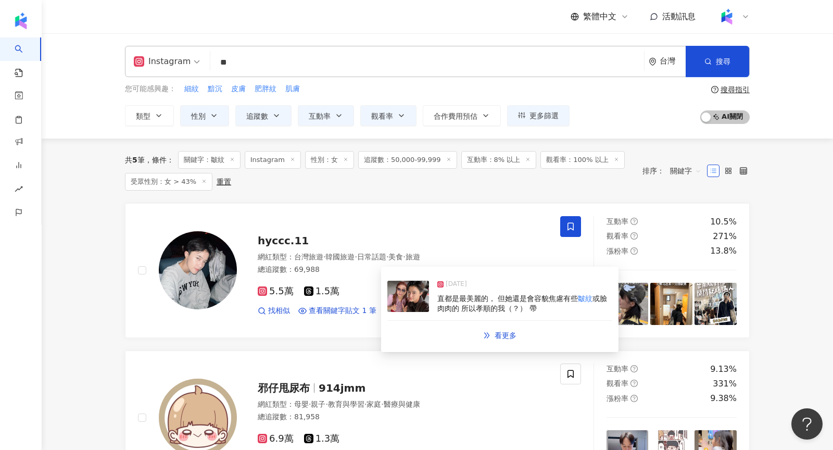
click at [401, 304] on img at bounding box center [408, 296] width 42 height 31
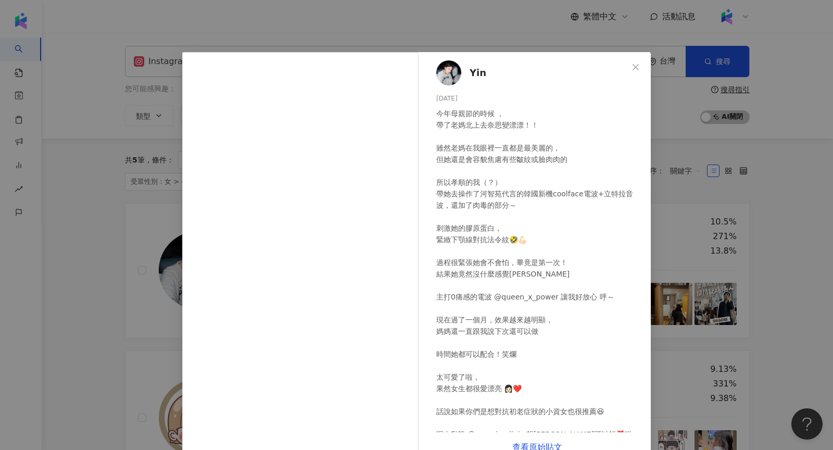
click at [701, 228] on div "Yin 2025/7/14 今年母親節的時候 ， 帶了老媽北上去奈思變漂漂！！ 雖然老媽在我眼裡一直都是最美麗的， 但她還是會容貌焦慮有些皺紋或臉肉肉的 所以…" at bounding box center [416, 225] width 833 height 450
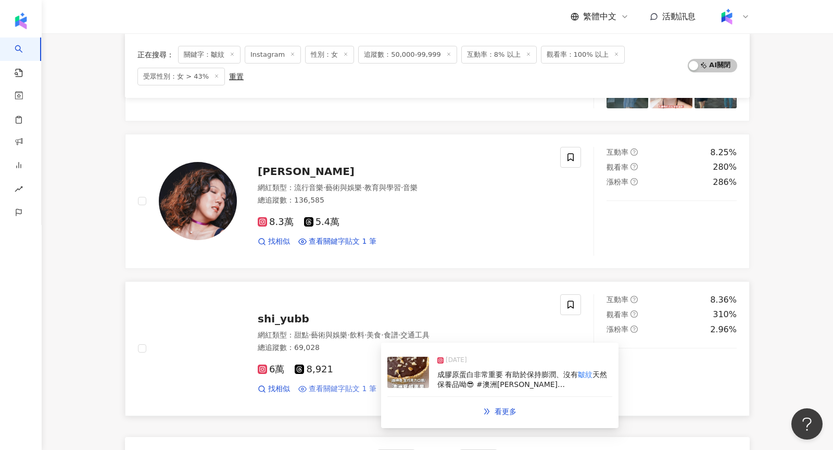
scroll to position [231, 0]
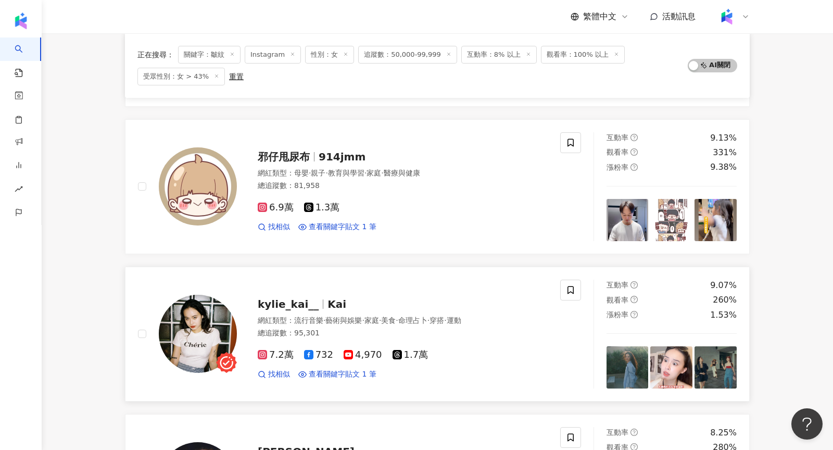
click at [214, 314] on img at bounding box center [198, 334] width 78 height 78
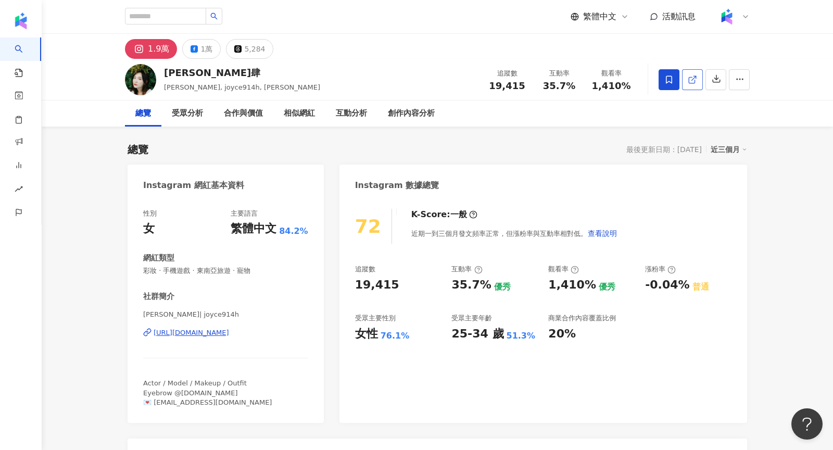
click at [690, 82] on icon at bounding box center [692, 79] width 9 height 9
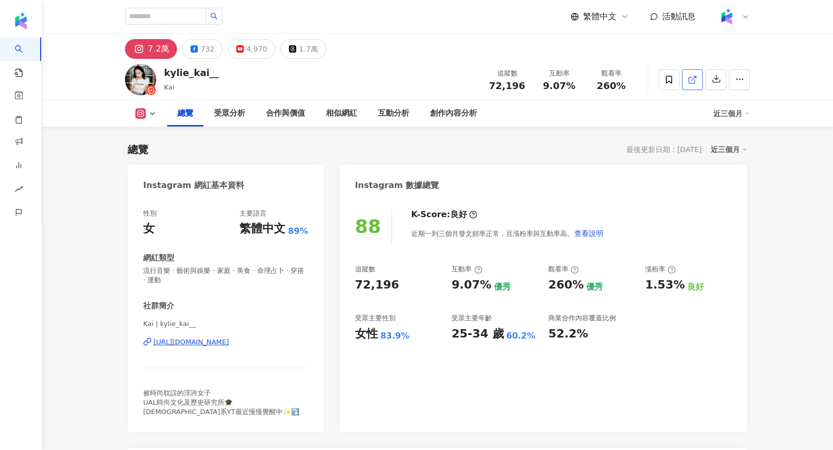
click at [698, 77] on link at bounding box center [692, 79] width 21 height 21
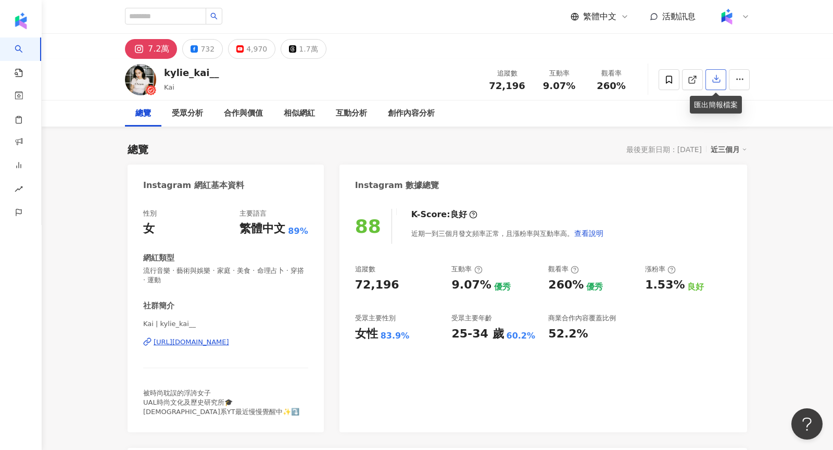
click at [716, 83] on icon "button" at bounding box center [716, 78] width 9 height 9
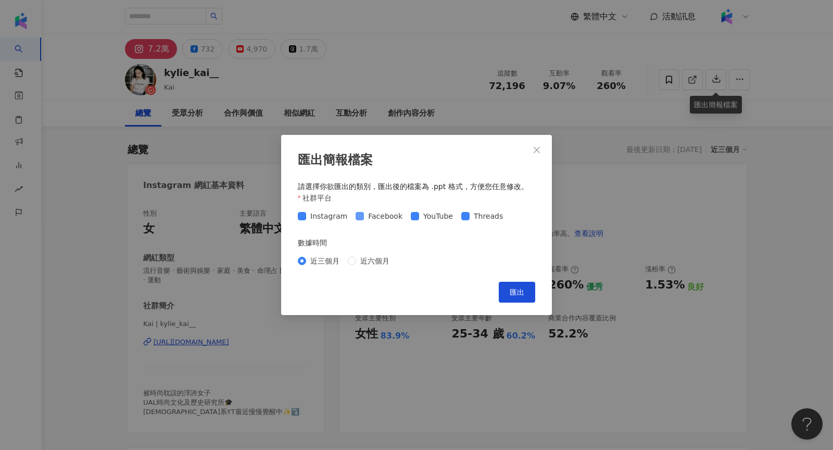
click at [373, 219] on span "Facebook" at bounding box center [385, 215] width 43 height 11
click at [421, 225] on form "社群平台 Instagram Facebook YouTube Threads 數據時間 近三個月 近六個月" at bounding box center [416, 230] width 237 height 77
click at [419, 221] on span "YouTube" at bounding box center [438, 215] width 38 height 11
click at [476, 219] on span "Threads" at bounding box center [488, 215] width 37 height 11
click at [515, 293] on span "匯出" at bounding box center [517, 292] width 15 height 8
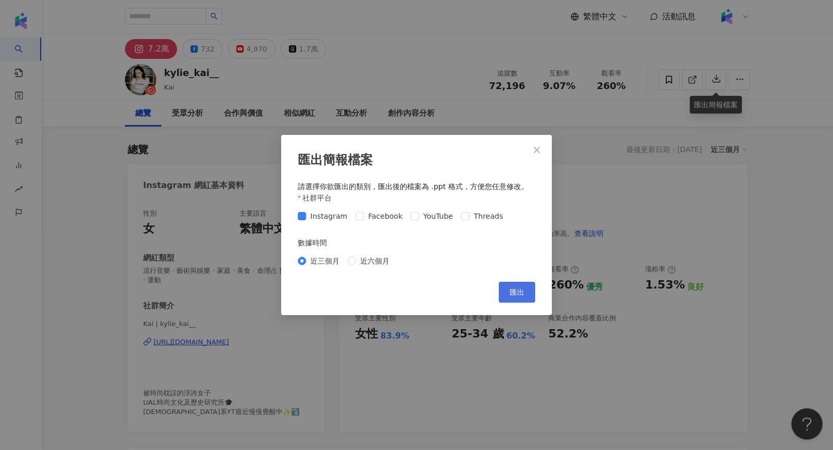
click at [514, 290] on span "匯出" at bounding box center [517, 292] width 15 height 8
click at [642, 189] on div "匯出簡報檔案 請選擇你欲匯出的類別，匯出後的檔案為 .ppt 格式，方便您任意修改。 社群平台 Instagram Facebook YouTube Thre…" at bounding box center [416, 225] width 833 height 450
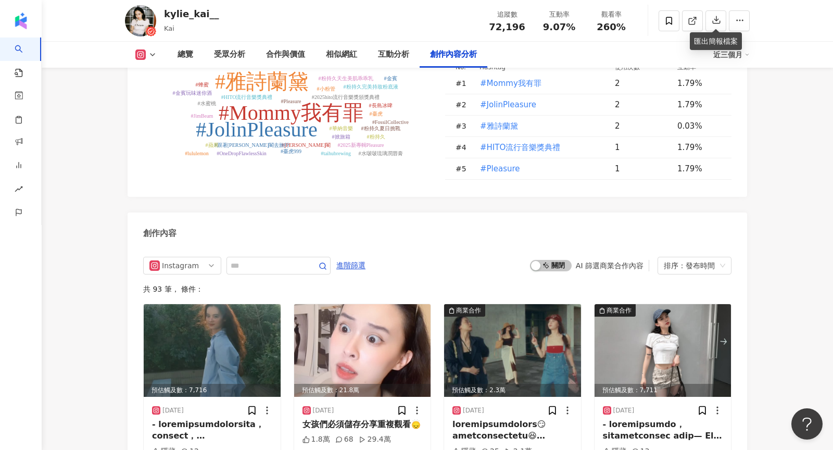
scroll to position [3092, 0]
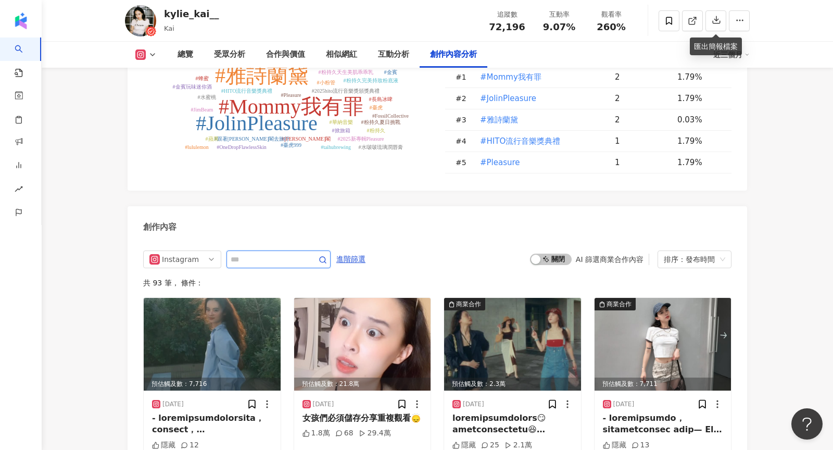
click at [284, 253] on input "text" at bounding box center [267, 259] width 73 height 12
type input "*"
type input "**"
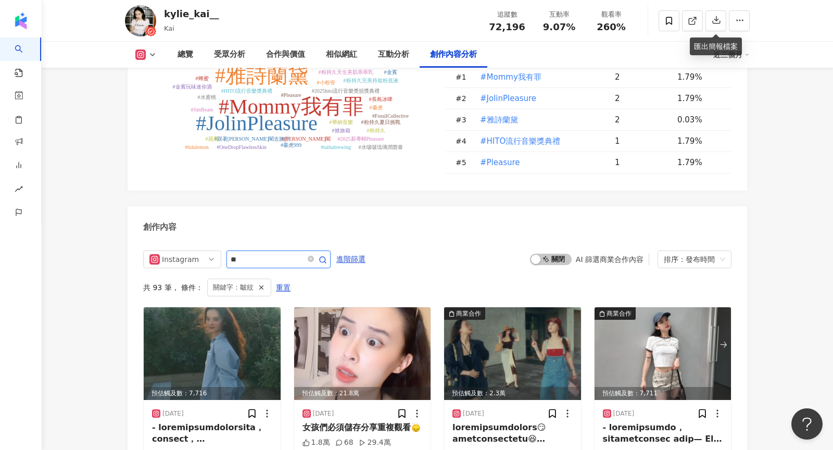
scroll to position [3205, 0]
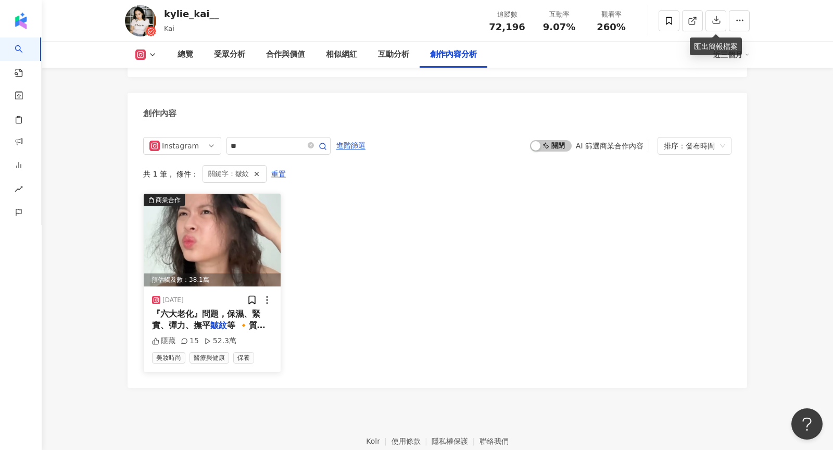
click at [226, 218] on img at bounding box center [212, 240] width 137 height 93
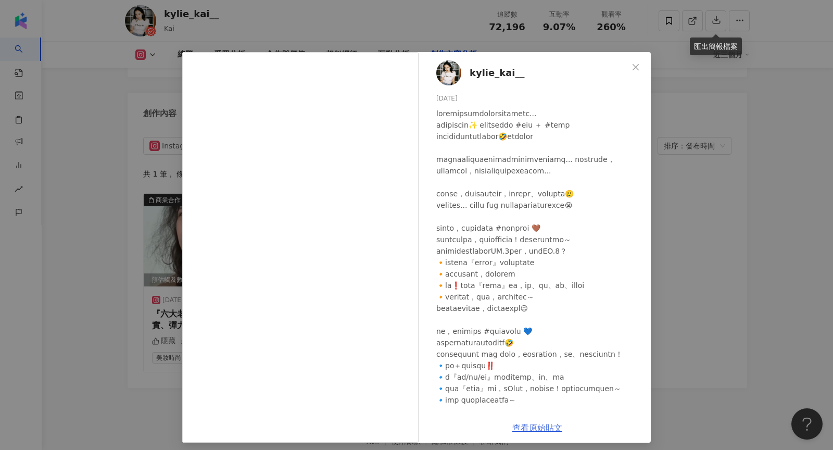
click at [538, 431] on link "查看原始貼文" at bounding box center [537, 428] width 50 height 10
